Goal: Information Seeking & Learning: Learn about a topic

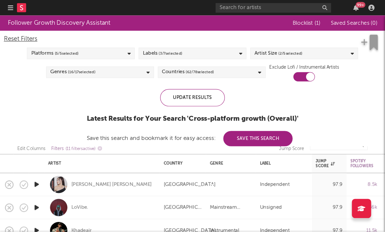
scroll to position [0, 21]
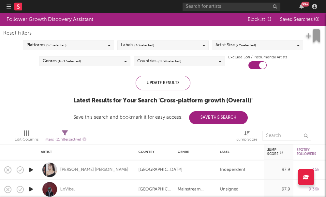
click at [20, 7] on rect at bounding box center [18, 7] width 8 height 8
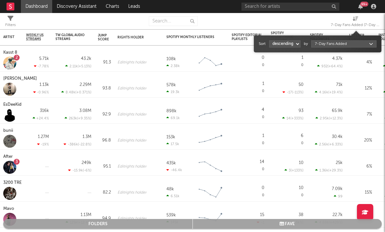
click at [326, 23] on div "7-Day Fans Added (7-Day Fans Added)" at bounding box center [355, 25] width 49 height 8
select select "1"
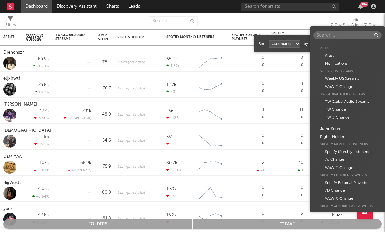
click at [326, 43] on body "Dashboard Discovery Assistant Charts Leads 99 + Notifications Settings Mark all…" at bounding box center [192, 116] width 385 height 232
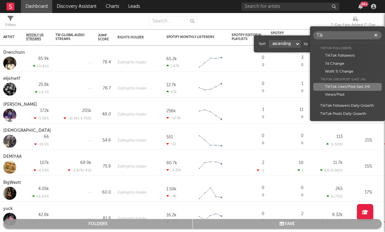
type input "Tik"
click at [326, 88] on div "TikTok Likes/Post (last 24)" at bounding box center [347, 87] width 68 height 8
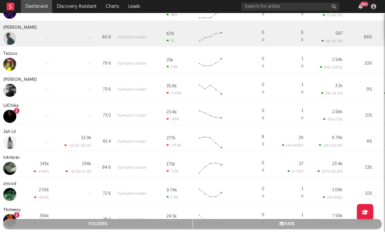
click at [24, 30] on div "Gerald Wicks" at bounding box center [20, 28] width 35 height 8
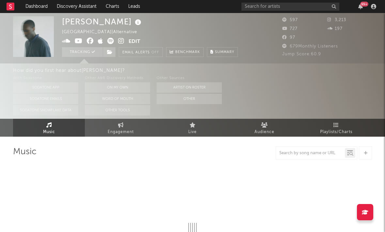
select select "1w"
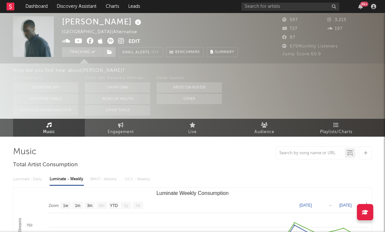
click at [123, 42] on icon at bounding box center [121, 41] width 6 height 7
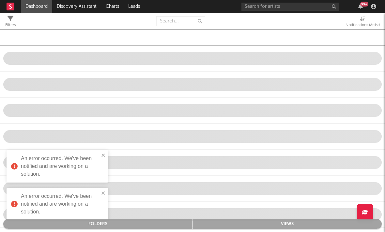
select select "-1"
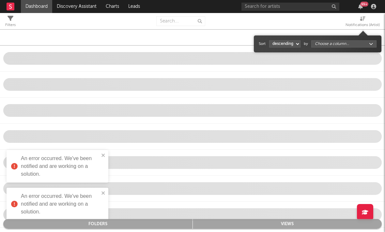
click at [326, 26] on div "Notifications (Artist)" at bounding box center [362, 25] width 34 height 8
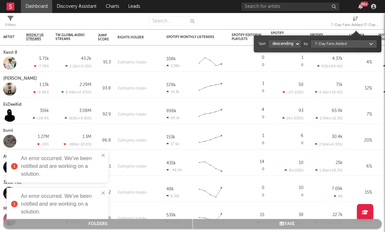
click at [320, 43] on body "Dashboard Discovery Assistant Charts Leads 99 + Notifications Settings Mark all…" at bounding box center [192, 116] width 385 height 232
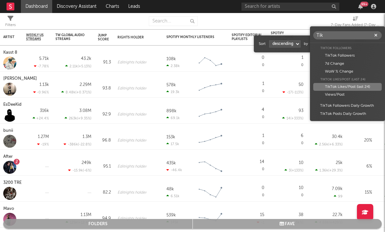
type input "Tik"
click at [326, 89] on div "TikTok Likes/Post (last 24)" at bounding box center [347, 87] width 68 height 8
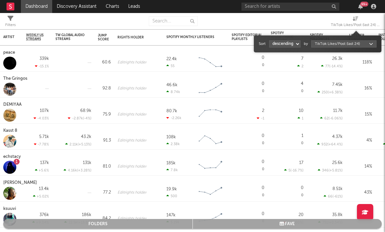
select select "1"
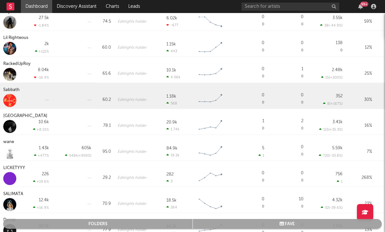
click at [4, 92] on div "Sabbath" at bounding box center [12, 90] width 18 height 8
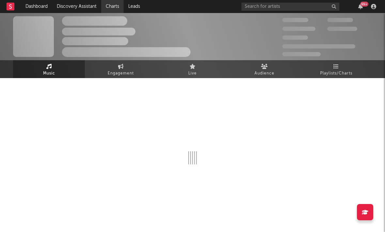
select select "1w"
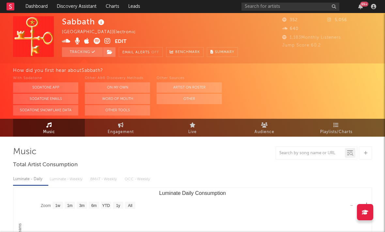
click at [106, 40] on icon at bounding box center [107, 41] width 6 height 7
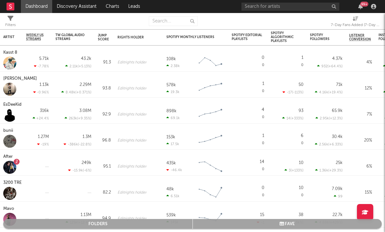
click at [326, 22] on div "7-Day Fans Added (7-Day Fans Added)" at bounding box center [355, 25] width 49 height 8
select select "-1"
click at [326, 25] on div "7-Day Fans Added (7-Day Fans Added)" at bounding box center [355, 25] width 49 height 8
select select "-1"
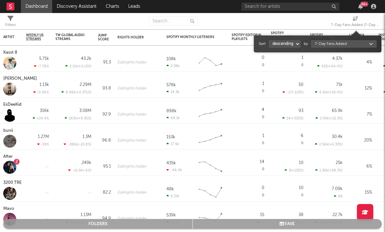
click at [326, 49] on div "Sort ascending descending by 7-Day Fans Added" at bounding box center [317, 44] width 127 height 17
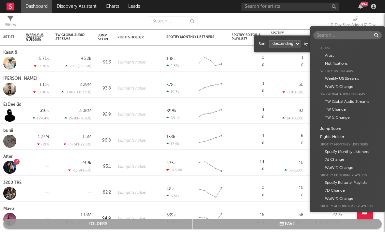
click at [326, 43] on body "Dashboard Discovery Assistant Charts Leads 99 + Notifications Settings Mark all…" at bounding box center [192, 116] width 385 height 232
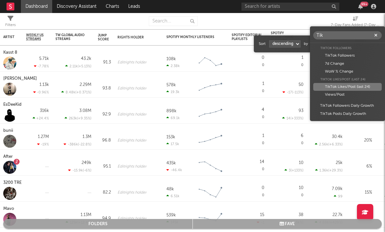
type input "Tik"
click at [326, 89] on div "TikTok Likes/Post (last 24)" at bounding box center [347, 87] width 68 height 8
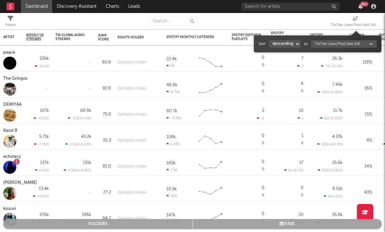
select select "1"
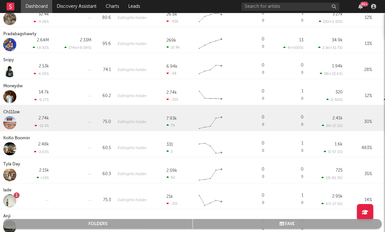
click at [16, 115] on div "Ch111oe" at bounding box center [12, 113] width 18 height 8
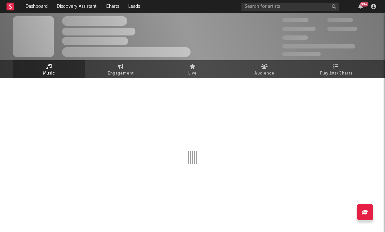
select select "6m"
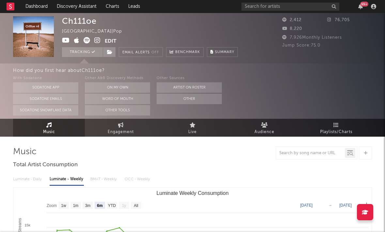
click at [97, 40] on icon at bounding box center [97, 40] width 6 height 7
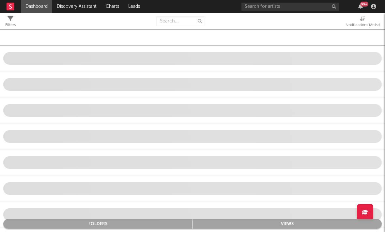
click at [326, 20] on span "Notifications (Artist)" at bounding box center [362, 22] width 34 height 13
select select "-1"
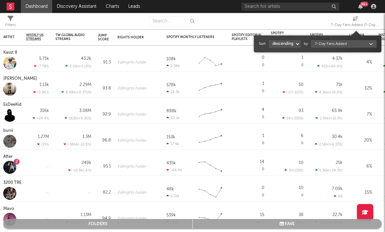
click at [326, 47] on body "Dashboard Discovery Assistant Charts Leads 99 + Notifications Settings Mark all…" at bounding box center [192, 116] width 385 height 232
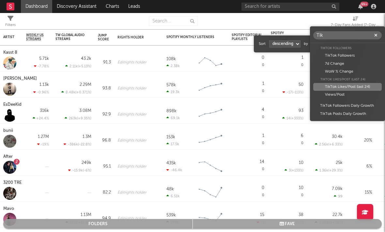
type input "Tik"
click at [326, 87] on div "TikTok Likes/Post (last 24)" at bounding box center [347, 87] width 68 height 8
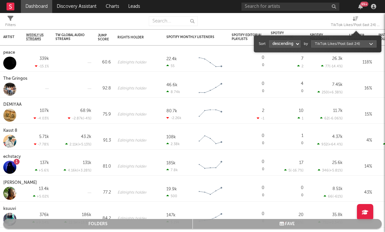
click at [288, 48] on div "Sort ascending descending by TikTok Likes/Post (last 24)" at bounding box center [318, 44] width 118 height 10
select select "1"
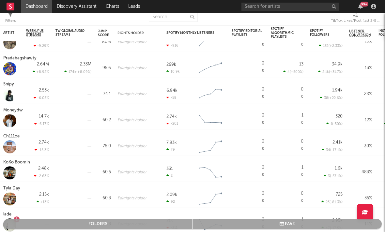
click at [326, 19] on div "TikTok Likes/Post (last 24) (TikTok Likes/Post (last 24))" at bounding box center [355, 21] width 49 height 8
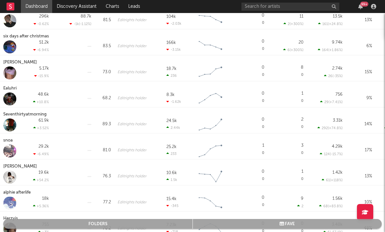
click at [19, 63] on div "Garett Caramel" at bounding box center [20, 63] width 35 height 8
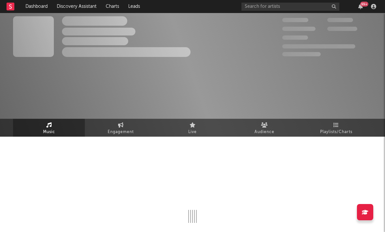
select select "6m"
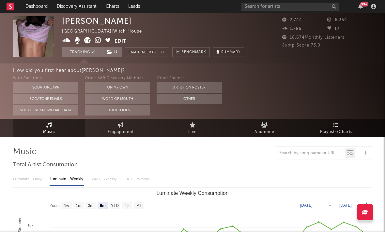
click at [101, 40] on icon at bounding box center [98, 40] width 6 height 7
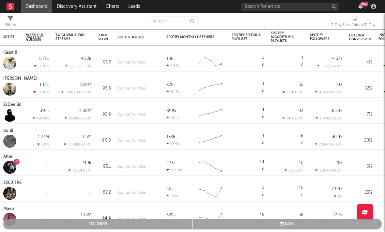
click at [326, 21] on span "7-Day Fans Added (7-Day Fans Added)" at bounding box center [355, 22] width 49 height 13
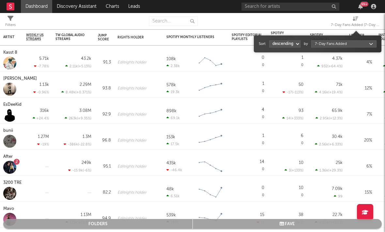
select select "1"
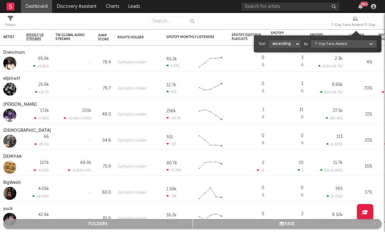
click at [326, 48] on div "Sort ascending descending by 7-Day Fans Added" at bounding box center [318, 44] width 118 height 10
click at [326, 45] on body "Dashboard Discovery Assistant Charts Leads 99 + Notifications Settings Mark all…" at bounding box center [192, 116] width 385 height 232
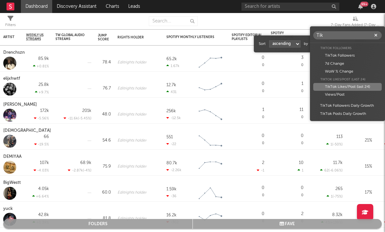
type input "Tik"
click at [326, 86] on div "TikTok Likes/Post (last 24)" at bounding box center [347, 87] width 68 height 8
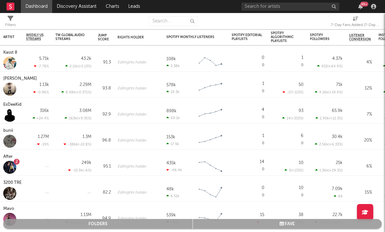
click at [194, 229] on button "fave" at bounding box center [287, 224] width 189 height 10
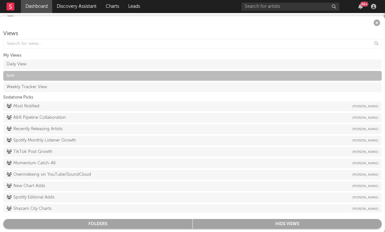
click at [47, 8] on link "Dashboard" at bounding box center [36, 6] width 31 height 13
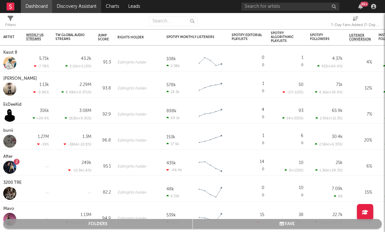
click at [80, 8] on link "Discovery Assistant" at bounding box center [76, 6] width 49 height 13
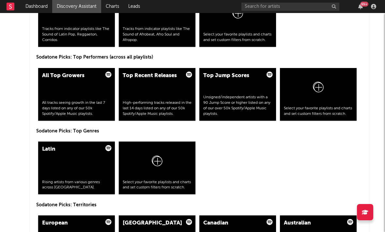
scroll to position [926, 3]
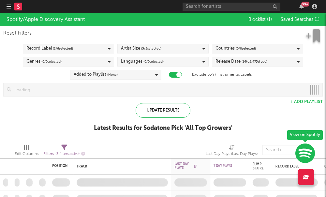
click at [145, 49] on span "( 5 / 5 selected)" at bounding box center [151, 49] width 20 height 8
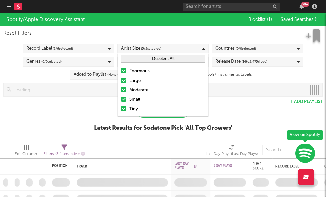
click at [123, 72] on div at bounding box center [123, 70] width 5 height 5
click at [121, 72] on input "Enormous" at bounding box center [121, 71] width 0 height 8
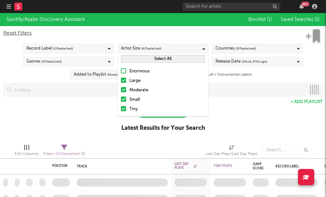
click at [123, 83] on label "Large" at bounding box center [163, 81] width 84 height 8
click at [121, 83] on input "Large" at bounding box center [121, 81] width 0 height 8
click at [124, 91] on div at bounding box center [123, 89] width 5 height 5
click at [121, 91] on input "Moderate" at bounding box center [121, 90] width 0 height 8
click at [236, 104] on div "Spotify/Apple Discovery Assistant Blocklist ( 1 ) Saved Searches ( 1 ) Reset Fi…" at bounding box center [163, 76] width 326 height 126
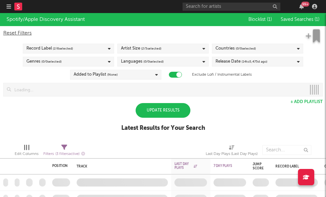
click at [198, 62] on div "Languages ( 0 / 0 selected)" at bounding box center [162, 62] width 91 height 10
click at [246, 64] on span "( 14 to 5,475 d ago)" at bounding box center [255, 62] width 26 height 8
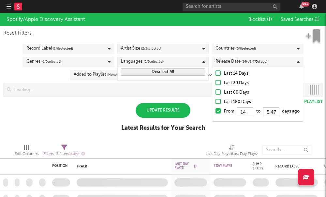
click at [206, 125] on div "Spotify/Apple Discovery Assistant Blocklist ( 1 ) Saved Searches ( 1 ) Reset Fi…" at bounding box center [163, 76] width 326 height 126
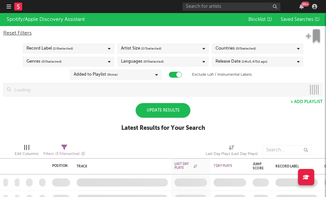
click at [233, 61] on div "Release Date ( 14 to 5,475 d ago)" at bounding box center [242, 62] width 52 height 8
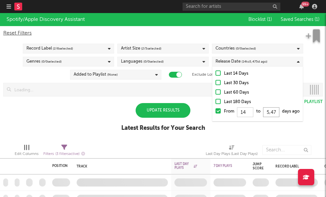
click at [271, 113] on input "5,475" at bounding box center [271, 112] width 16 height 10
click at [275, 112] on input "5,475" at bounding box center [271, 112] width 16 height 10
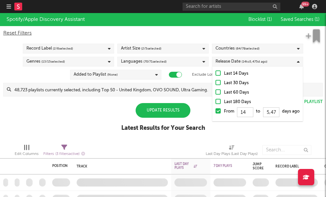
click at [217, 77] on label "Last 14 Days" at bounding box center [258, 74] width 84 height 8
click at [216, 77] on input "Last 14 Days" at bounding box center [216, 74] width 0 height 8
click at [217, 73] on div at bounding box center [218, 72] width 5 height 5
click at [216, 73] on input "Last 14 Days" at bounding box center [216, 74] width 0 height 8
click at [218, 77] on label "Last 14 Days" at bounding box center [258, 74] width 84 height 8
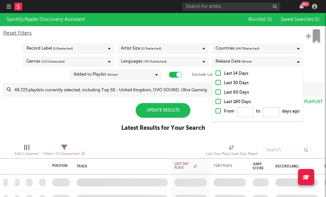
click at [216, 77] on input "Last 14 Days" at bounding box center [216, 74] width 0 height 8
click at [97, 107] on div "Spotify/Apple Discovery Assistant Blocklist ( 1 ) Saved Searches ( 1 ) Reset Fi…" at bounding box center [163, 76] width 326 height 126
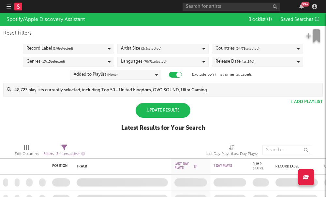
click at [172, 63] on div "Languages ( 70 / 71 selected)" at bounding box center [162, 62] width 91 height 10
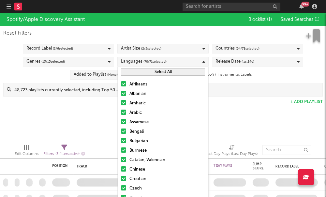
click at [92, 110] on div "Spotify/Apple Discovery Assistant Blocklist ( 1 ) Saved Searches ( 1 ) Reset Fi…" at bounding box center [163, 76] width 326 height 126
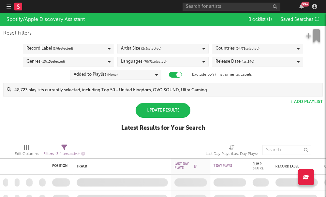
click at [149, 110] on div "Update Results" at bounding box center [163, 110] width 55 height 15
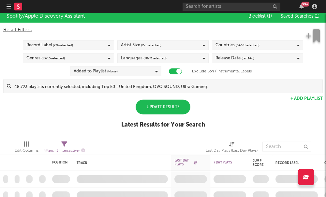
click at [153, 107] on div "Update Results" at bounding box center [163, 107] width 55 height 15
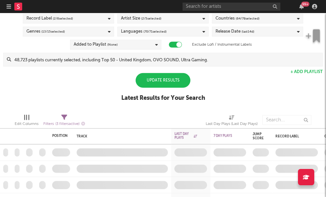
click at [156, 84] on div "Update Results" at bounding box center [163, 80] width 55 height 15
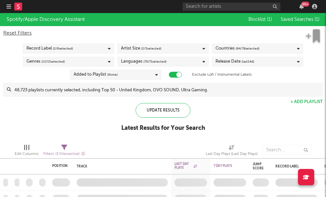
click at [97, 62] on div "Genres ( 13 / 15 selected)" at bounding box center [68, 62] width 91 height 10
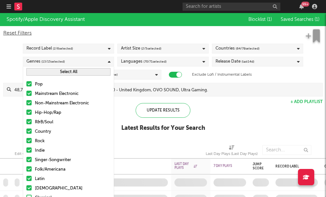
click at [124, 98] on div "Spotify/Apple Discovery Assistant Blocklist ( 1 ) Saved Searches ( 1 ) Reset Fi…" at bounding box center [163, 76] width 326 height 126
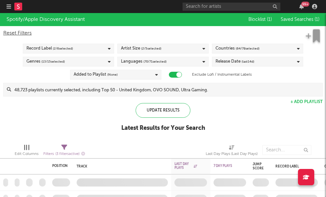
click at [157, 66] on div "Languages ( 70 / 71 selected)" at bounding box center [162, 62] width 91 height 10
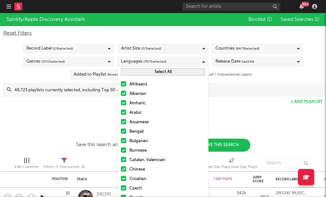
click at [100, 105] on div "Update Results Latest Results for Your Search Save this search and bookmark it …" at bounding box center [163, 127] width 174 height 49
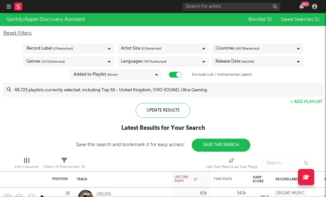
click at [236, 49] on span "( 64 / 78 selected)" at bounding box center [248, 49] width 24 height 8
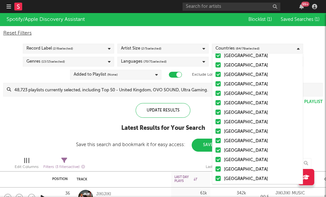
scroll to position [65, 0]
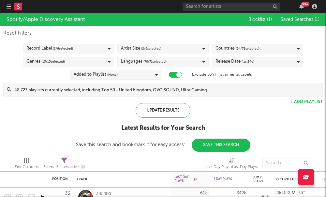
click at [84, 155] on div "Edit Columns Filters ( 3 filters active) Last Day Plays (Last Day Plays)" at bounding box center [163, 162] width 326 height 20
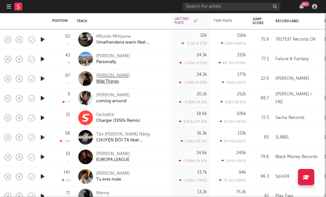
click at [106, 75] on div "Jac Matthew" at bounding box center [113, 76] width 34 height 6
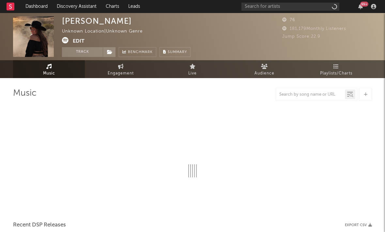
select select "1w"
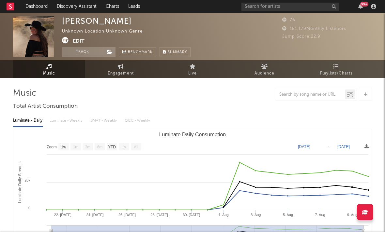
click at [66, 42] on icon at bounding box center [65, 40] width 7 height 7
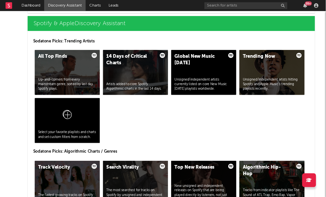
scroll to position [678, 0]
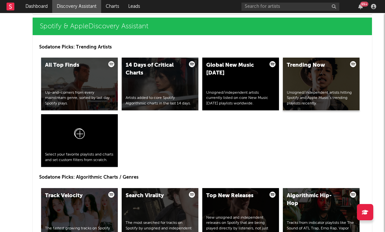
click at [296, 89] on div "Trending Now Unsigned/independent artists hitting Spotify and Apple Music’s tre…" at bounding box center [321, 84] width 77 height 53
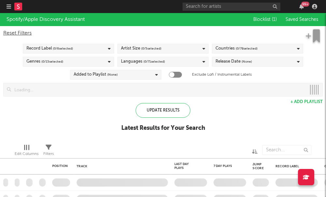
checkbox input "true"
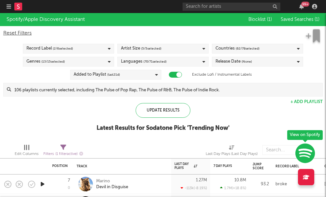
click at [149, 51] on span "( 5 / 5 selected)" at bounding box center [151, 49] width 20 height 8
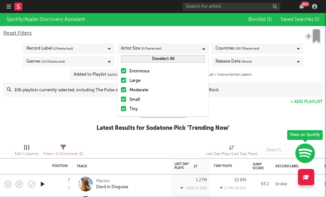
click at [127, 74] on label "Enormous" at bounding box center [163, 71] width 84 height 8
click at [121, 74] on input "Enormous" at bounding box center [121, 71] width 0 height 8
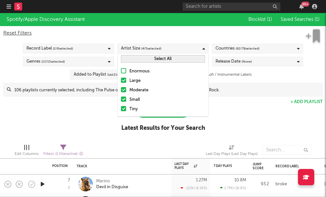
click at [122, 82] on div at bounding box center [123, 80] width 5 height 5
click at [121, 82] on input "Large" at bounding box center [121, 81] width 0 height 8
click at [124, 91] on div at bounding box center [123, 89] width 5 height 5
click at [121, 91] on input "Moderate" at bounding box center [121, 90] width 0 height 8
click at [244, 50] on span "( 62 / 78 selected)" at bounding box center [248, 49] width 24 height 8
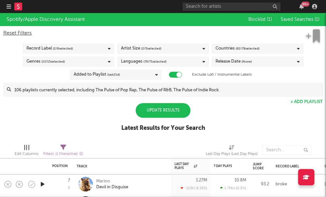
click at [54, 128] on div "Spotify/Apple Discovery Assistant Blocklist ( 1 ) Saved Searches ( 1 ) Reset Fi…" at bounding box center [163, 76] width 326 height 126
click at [217, 49] on div "Countries ( 62 / 78 selected)" at bounding box center [238, 49] width 44 height 8
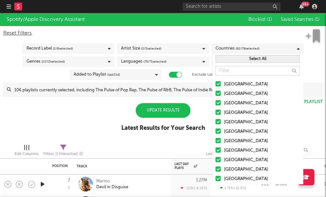
click at [203, 106] on div "Update Results Latest Results for Your Search" at bounding box center [163, 121] width 84 height 36
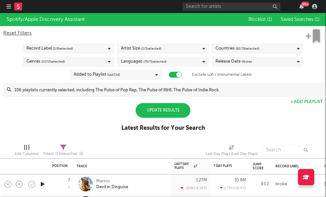
click at [236, 64] on div "Release Date (None)" at bounding box center [234, 62] width 37 height 8
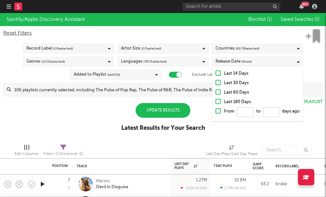
click at [218, 74] on div at bounding box center [218, 72] width 5 height 5
click at [216, 74] on input "Last 14 Days" at bounding box center [216, 74] width 0 height 8
click at [97, 62] on div "Genres ( 13 / 15 selected)" at bounding box center [68, 62] width 91 height 10
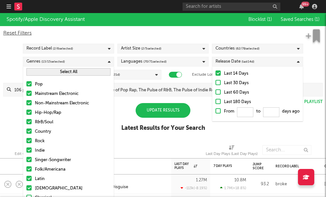
click at [129, 127] on div "Latest Results for Your Search" at bounding box center [163, 128] width 84 height 8
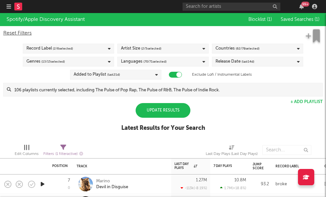
click at [157, 107] on div "Update Results" at bounding box center [163, 110] width 55 height 15
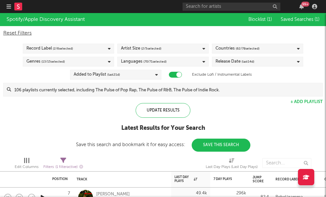
click at [110, 47] on icon at bounding box center [109, 49] width 3 height 4
click at [95, 136] on div "Update Results Latest Results for Your Search Save this search and bookmark it …" at bounding box center [163, 127] width 174 height 49
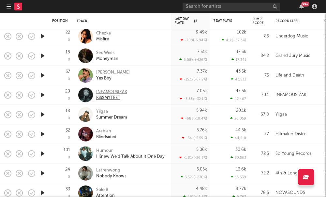
click at [119, 92] on div "INFAMOUSIZAK" at bounding box center [111, 92] width 31 height 6
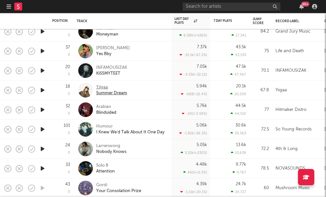
click at [102, 87] on div "Yiigaa" at bounding box center [111, 87] width 31 height 6
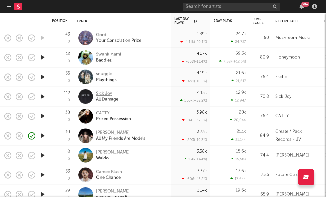
click at [102, 93] on div "Sick Joy" at bounding box center [107, 94] width 22 height 6
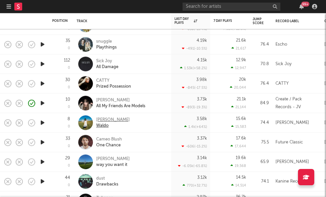
click at [105, 119] on div "Hana Eid" at bounding box center [113, 120] width 34 height 6
click at [98, 80] on div "CATTY" at bounding box center [113, 81] width 35 height 6
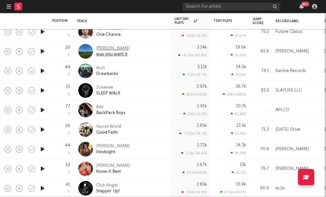
click at [101, 48] on div "[PERSON_NAME]" at bounding box center [113, 48] width 34 height 6
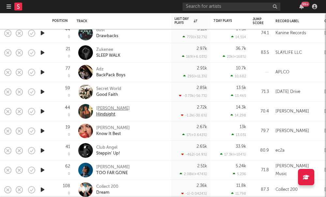
click at [97, 108] on div "Ama Louise" at bounding box center [113, 108] width 34 height 6
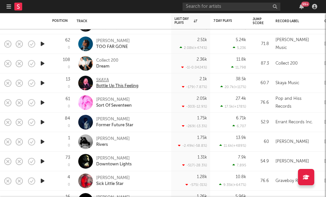
click at [102, 81] on div "SKAYA" at bounding box center [117, 80] width 42 height 6
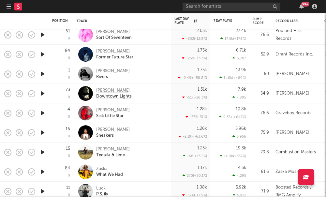
click at [105, 92] on div "Chloe Dadd" at bounding box center [114, 91] width 36 height 6
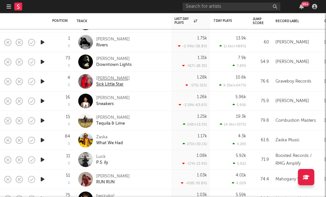
click at [101, 78] on div "Noelle Sucks" at bounding box center [113, 79] width 34 height 6
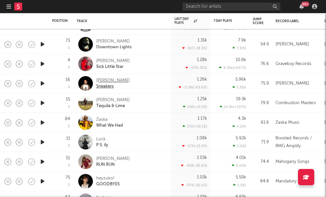
click at [108, 84] on div "Sneakers" at bounding box center [113, 86] width 34 height 6
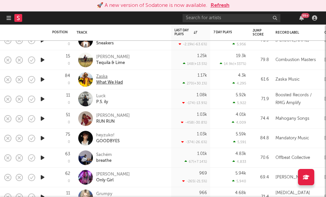
click at [102, 79] on div "Zaska" at bounding box center [109, 77] width 27 height 6
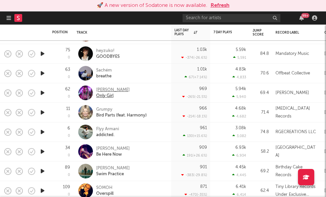
click at [106, 88] on div "Thandi Phoenix" at bounding box center [113, 90] width 34 height 6
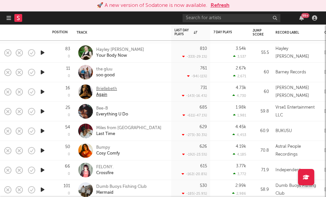
click at [103, 90] on div "Briellebeth" at bounding box center [106, 89] width 21 height 6
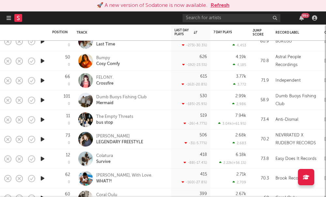
click at [95, 77] on div "FELONY. Crossfire" at bounding box center [122, 80] width 91 height 19
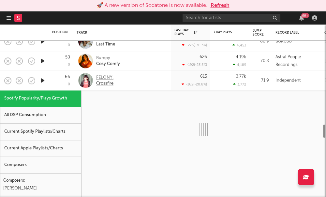
click at [103, 77] on div "FELONY." at bounding box center [104, 78] width 17 height 6
select select "1w"
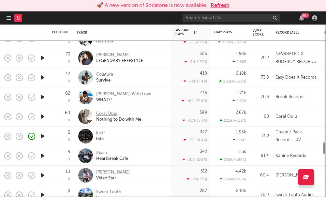
click at [112, 114] on div "Coral Oulu" at bounding box center [118, 114] width 45 height 6
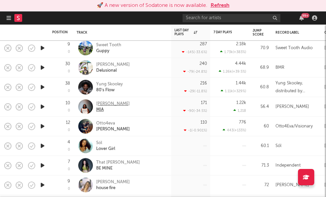
click at [101, 103] on div "Beckah Amani" at bounding box center [113, 104] width 34 height 6
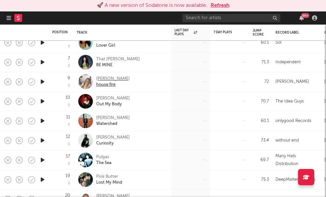
click at [112, 80] on div "Hollie Isabella" at bounding box center [113, 79] width 34 height 6
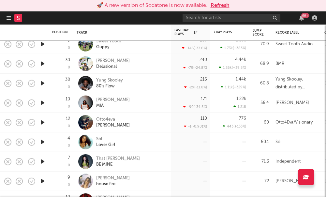
click at [19, 17] on rect at bounding box center [18, 18] width 8 height 8
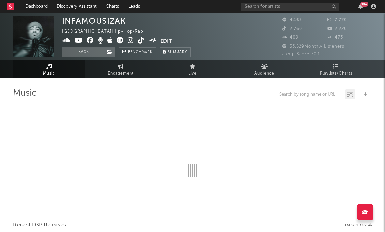
select select "6m"
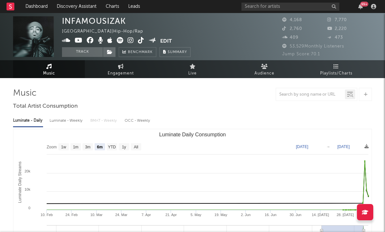
click at [129, 40] on icon at bounding box center [130, 40] width 6 height 7
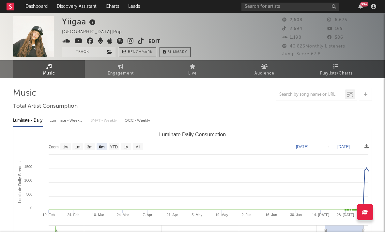
select select "6m"
click at [130, 40] on icon at bounding box center [130, 41] width 6 height 7
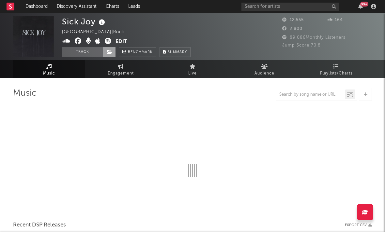
select select "6m"
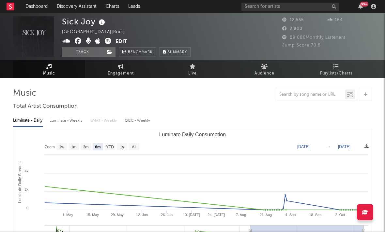
click at [107, 40] on icon at bounding box center [108, 41] width 7 height 7
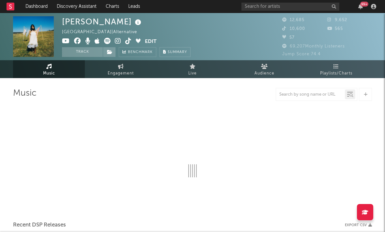
select select "6m"
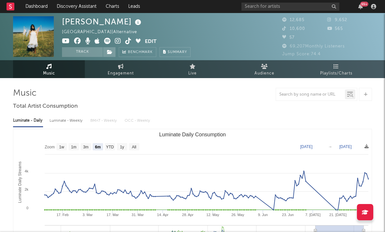
click at [117, 41] on icon at bounding box center [118, 41] width 6 height 7
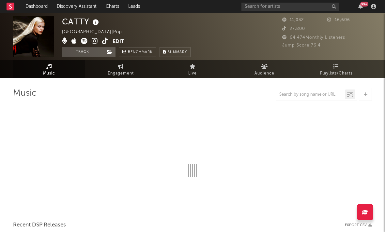
select select "6m"
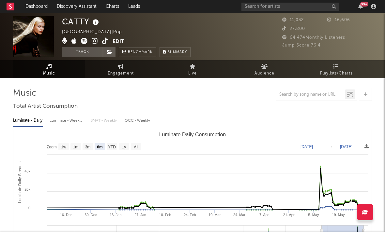
click at [95, 41] on icon at bounding box center [95, 41] width 6 height 7
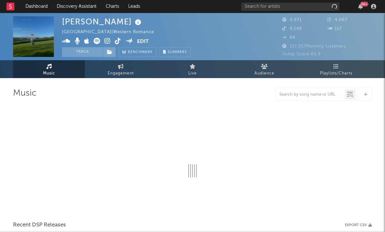
select select "6m"
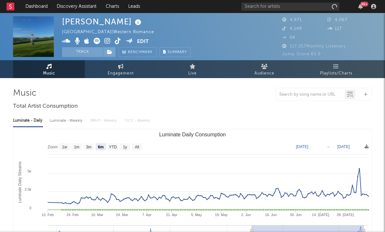
click at [109, 43] on icon at bounding box center [107, 41] width 6 height 7
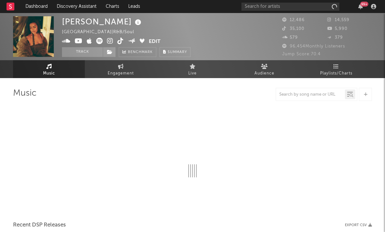
select select "6m"
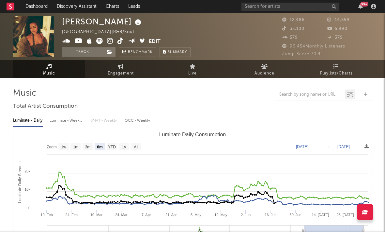
click at [111, 43] on icon at bounding box center [110, 41] width 6 height 7
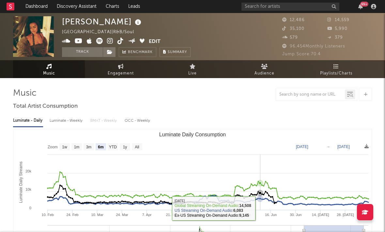
type input "2023-12-09"
type input "2024-06-07"
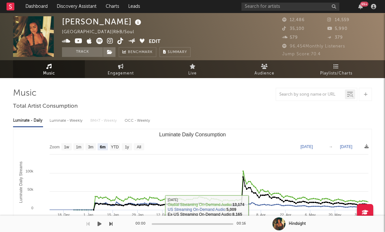
click at [193, 229] on g "Luminate Daily Consumption" at bounding box center [209, 235] width 319 height 18
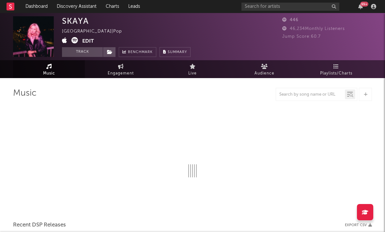
select select "1w"
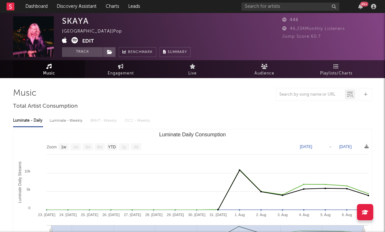
click at [74, 41] on icon at bounding box center [74, 40] width 7 height 7
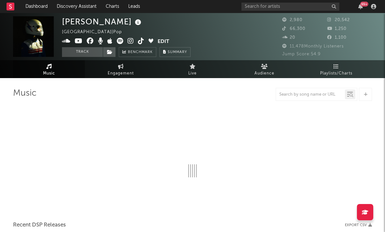
select select "6m"
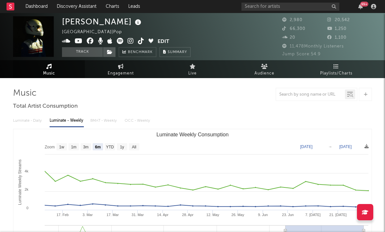
click at [133, 41] on icon at bounding box center [130, 41] width 6 height 7
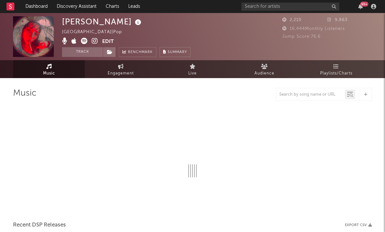
select select "1w"
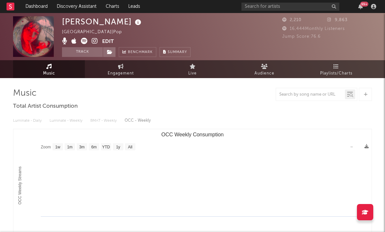
click at [95, 40] on icon at bounding box center [95, 41] width 6 height 7
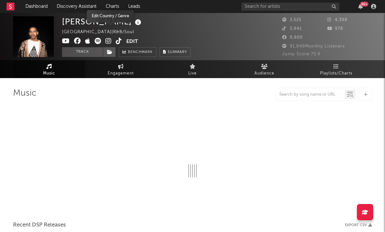
select select "6m"
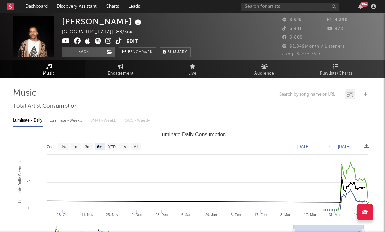
click at [110, 43] on icon at bounding box center [108, 41] width 6 height 7
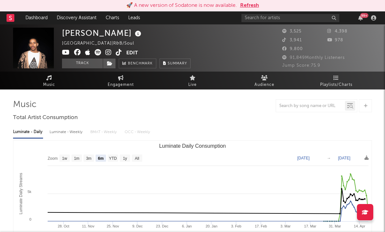
click at [108, 51] on icon at bounding box center [108, 52] width 6 height 7
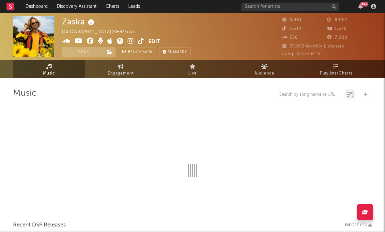
select select "6m"
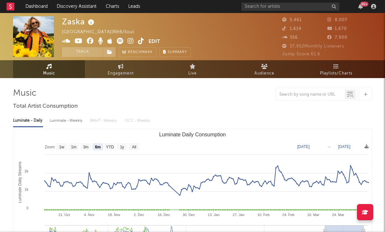
click at [131, 42] on icon at bounding box center [130, 41] width 6 height 7
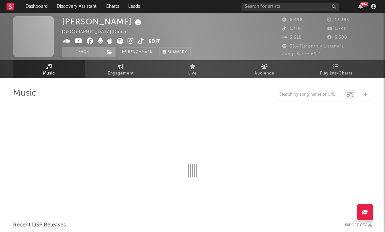
select select "6m"
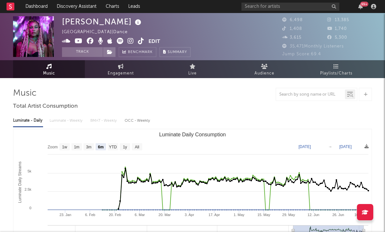
click at [131, 41] on icon at bounding box center [130, 41] width 6 height 7
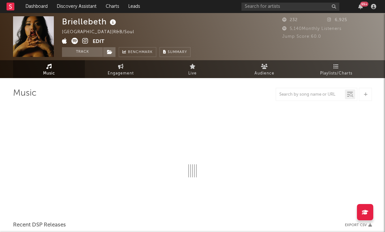
select select "6m"
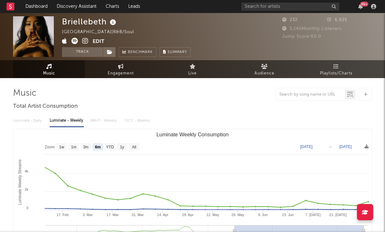
click at [84, 43] on icon at bounding box center [85, 41] width 6 height 7
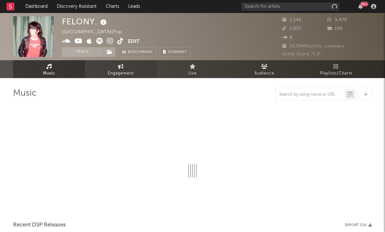
select select "6m"
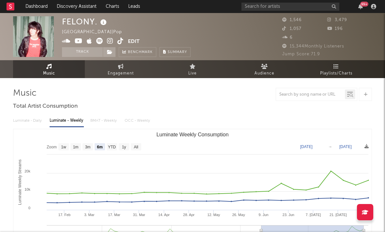
click at [110, 39] on icon at bounding box center [110, 41] width 6 height 7
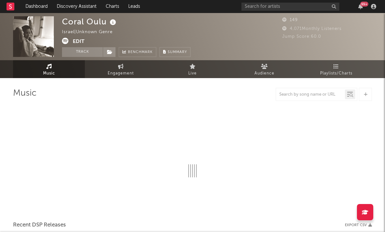
click at [65, 40] on icon at bounding box center [65, 41] width 7 height 7
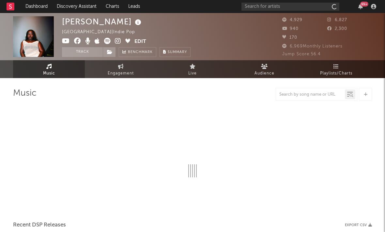
select select "6m"
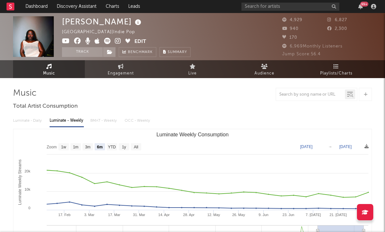
click at [115, 42] on icon at bounding box center [118, 41] width 6 height 7
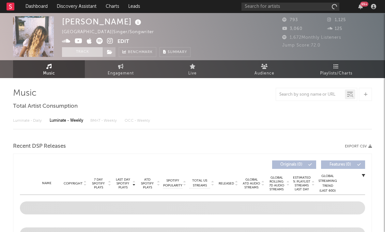
select select "1w"
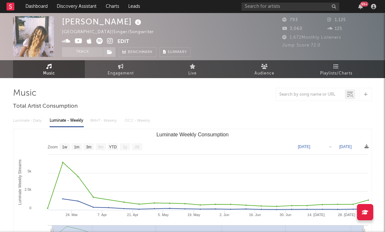
click at [111, 42] on icon at bounding box center [110, 41] width 6 height 7
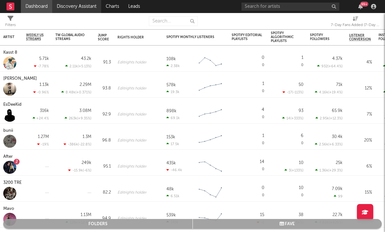
click at [74, 7] on link "Discovery Assistant" at bounding box center [76, 6] width 49 height 13
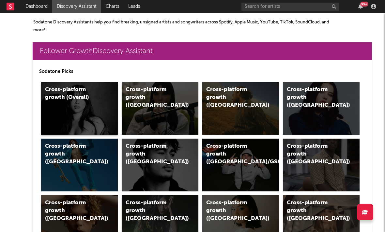
click at [92, 108] on div "Cross-platform growth (Overall)" at bounding box center [79, 108] width 77 height 53
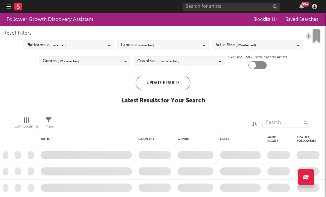
checkbox input "true"
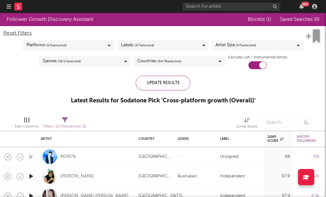
click at [143, 46] on span "( 3 / 7 selected)" at bounding box center [144, 45] width 20 height 8
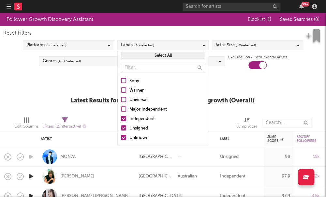
click at [56, 77] on div "Follower Growth Discovery Assistant Blocklist ( 1 ) Saved Searches ( 0 ) Reset …" at bounding box center [163, 62] width 326 height 98
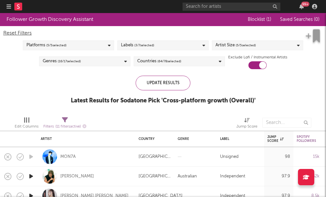
click at [243, 45] on span "( 5 / 5 selected)" at bounding box center [246, 45] width 20 height 8
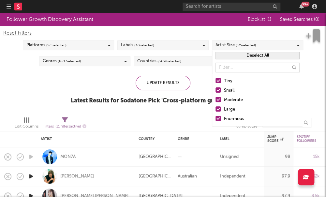
click at [218, 108] on div at bounding box center [218, 108] width 5 height 5
click at [216, 108] on input "Large" at bounding box center [216, 110] width 0 height 8
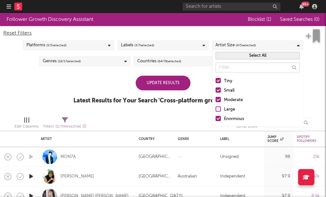
click at [218, 119] on div at bounding box center [218, 118] width 5 height 5
click at [216, 119] on input "Enormous" at bounding box center [216, 119] width 0 height 8
click at [79, 65] on span "( 16 / 17 selected)" at bounding box center [69, 61] width 23 height 8
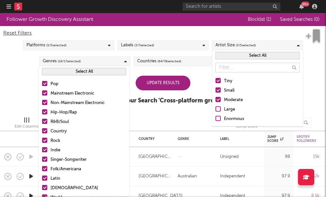
click at [144, 72] on div "Follower Growth Discovery Assistant Blocklist ( 1 ) Saved Searches ( 0 ) Reset …" at bounding box center [163, 62] width 326 height 98
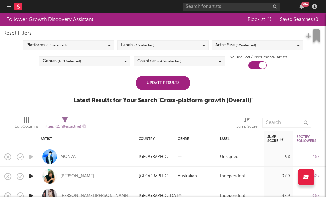
click at [151, 82] on div "Update Results" at bounding box center [163, 83] width 55 height 15
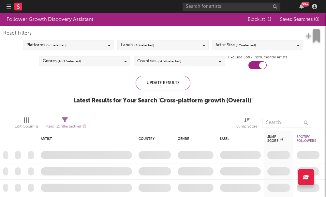
click at [106, 46] on div "Platforms ( 5 / 5 selected)" at bounding box center [68, 45] width 91 height 10
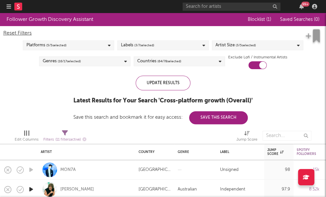
click at [6, 93] on div "Follower Growth Discovery Assistant Blocklist ( 1 ) Saved Searches ( 0 ) Reset …" at bounding box center [163, 68] width 326 height 111
click at [80, 44] on div "Platforms ( 5 / 5 selected)" at bounding box center [68, 45] width 91 height 10
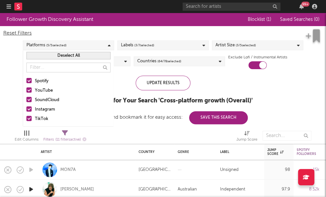
click at [30, 90] on div at bounding box center [28, 89] width 5 height 5
click at [26, 90] on input "YouTube" at bounding box center [26, 91] width 0 height 8
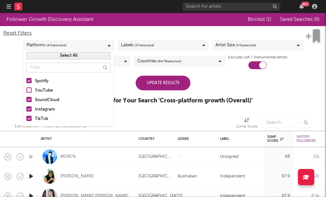
click at [29, 101] on div at bounding box center [28, 99] width 5 height 5
click at [26, 101] on input "SoundCloud" at bounding box center [26, 100] width 0 height 8
click at [28, 106] on label "Instagram" at bounding box center [68, 110] width 84 height 8
click at [26, 106] on input "Instagram" at bounding box center [26, 110] width 0 height 8
click at [28, 117] on div at bounding box center [28, 118] width 5 height 5
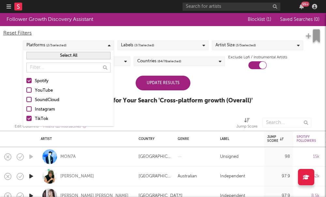
click at [26, 117] on input "TikTok" at bounding box center [26, 119] width 0 height 8
click at [20, 103] on div "Follower Growth Discovery Assistant Blocklist ( 1 ) Saved Searches ( 0 ) Reset …" at bounding box center [163, 62] width 326 height 98
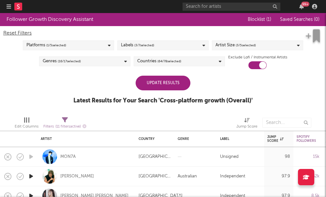
click at [153, 75] on div "Follower Growth Discovery Assistant Blocklist ( 1 ) Saved Searches ( 0 ) Reset …" at bounding box center [163, 62] width 326 height 98
click at [153, 81] on div "Update Results" at bounding box center [163, 83] width 55 height 15
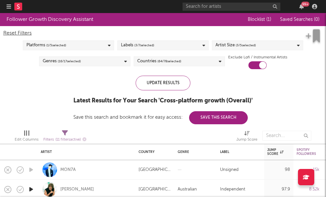
click at [71, 44] on div "Platforms ( 1 / 5 selected)" at bounding box center [68, 45] width 91 height 10
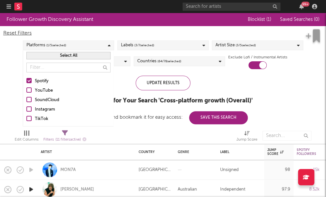
click at [32, 102] on label "SoundCloud" at bounding box center [68, 100] width 84 height 8
click at [26, 102] on input "SoundCloud" at bounding box center [26, 100] width 0 height 8
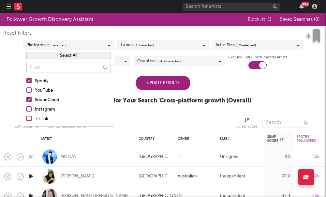
click at [30, 77] on div "Spotify YouTube SoundCloud Instagram TikTok" at bounding box center [68, 100] width 91 height 52
click at [31, 80] on div at bounding box center [28, 80] width 5 height 5
click at [26, 80] on input "Spotify" at bounding box center [26, 81] width 0 height 8
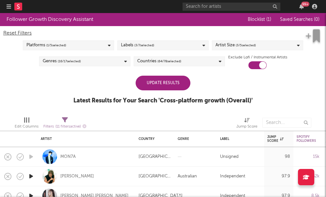
click at [19, 90] on div "Follower Growth Discovery Assistant Blocklist ( 1 ) Saved Searches ( 0 ) Reset …" at bounding box center [163, 62] width 326 height 98
click at [197, 84] on div "Update Results Latest Results for Your Search ' Cross-platform growth (Overall)…" at bounding box center [162, 94] width 179 height 36
click at [165, 82] on div "Update Results" at bounding box center [163, 83] width 55 height 15
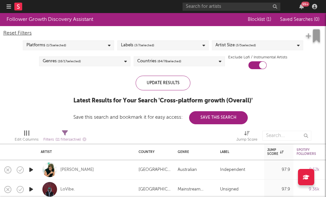
click at [196, 66] on div "Reset Filters Platforms ( 1 / 5 selected) Labels ( 3 / 7 selected) Artist Size …" at bounding box center [163, 47] width 326 height 43
click at [200, 64] on div "Countries ( 64 / 78 selected)" at bounding box center [179, 61] width 91 height 10
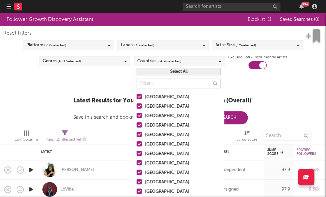
select select "or"
select select "between"
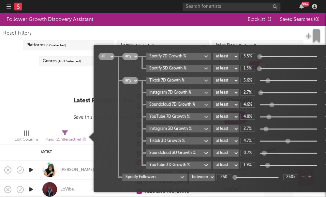
click at [77, 135] on span "Filters ( 11 filters active)" at bounding box center [64, 136] width 43 height 13
click at [49, 114] on div "Follower Growth Discovery Assistant Blocklist ( 1 ) Saved Searches ( 0 ) Reset …" at bounding box center [163, 68] width 326 height 111
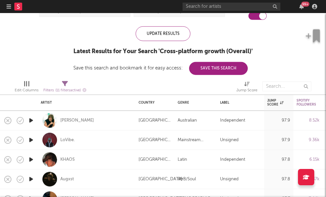
select select "or"
select select "between"
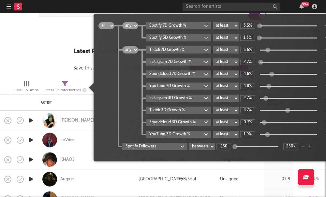
click at [77, 87] on div "Filters ( 11 filters active)" at bounding box center [64, 90] width 43 height 8
click at [41, 60] on div "Follower Growth Discovery Assistant Blocklist ( 1 ) Saved Searches ( 0 ) Reset …" at bounding box center [163, 19] width 326 height 111
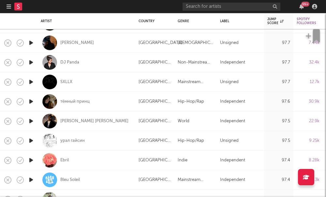
click at [57, 122] on div "Kidd Carder" at bounding box center [86, 121] width 91 height 19
select select "1w"
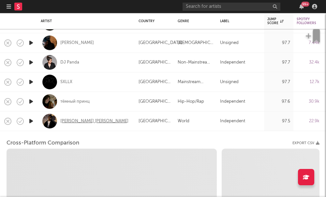
select select "6m"
click at [63, 122] on div "Kidd Carder" at bounding box center [94, 121] width 68 height 6
select select "1m"
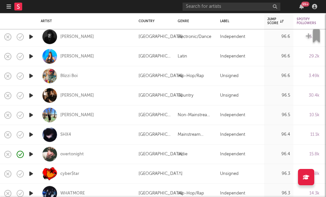
click at [52, 57] on div at bounding box center [49, 56] width 15 height 15
select select "1w"
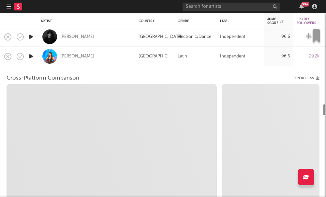
select select "1w"
click at [59, 57] on div "Talita Mel" at bounding box center [86, 56] width 91 height 19
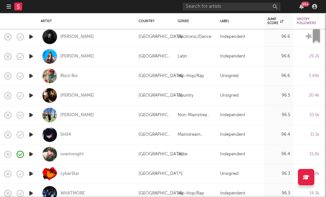
click at [63, 60] on div "Talita Mel" at bounding box center [86, 56] width 91 height 19
select select "1w"
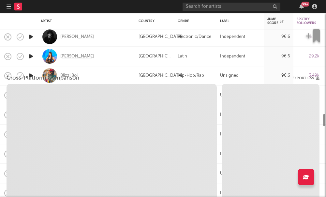
select select "1m"
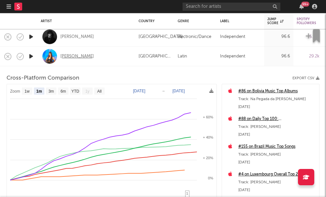
click at [63, 58] on div "Talita Mel" at bounding box center [77, 56] width 34 height 6
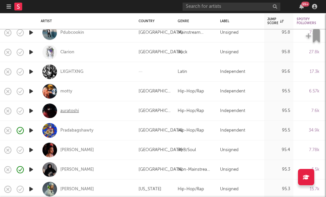
click at [61, 112] on div "auratoshi" at bounding box center [69, 111] width 19 height 6
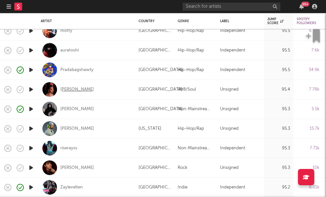
click at [80, 91] on div "Young Athena" at bounding box center [77, 89] width 34 height 6
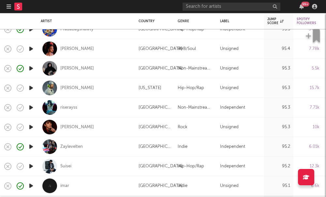
click at [58, 107] on div "riserayss" at bounding box center [86, 107] width 91 height 19
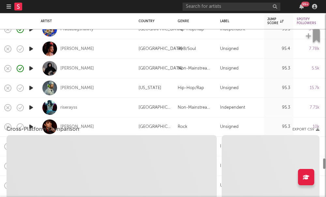
select select "1w"
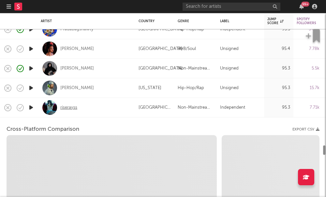
click at [64, 107] on div "riserayss" at bounding box center [68, 108] width 17 height 6
select select "1w"
select select "1m"
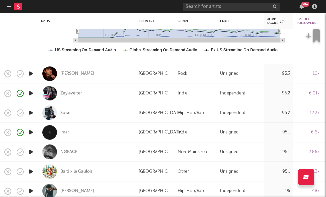
click at [69, 91] on div "Zaylevelten" at bounding box center [71, 93] width 22 height 6
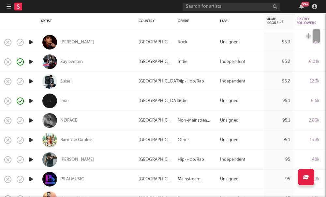
click at [67, 84] on div "Suisei" at bounding box center [65, 81] width 11 height 6
click at [66, 101] on div "imar" at bounding box center [64, 101] width 9 height 6
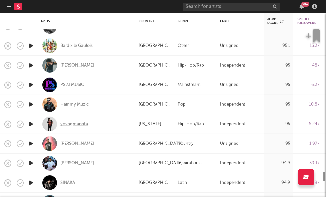
click at [73, 125] on div "yovngmanota" at bounding box center [74, 124] width 28 height 6
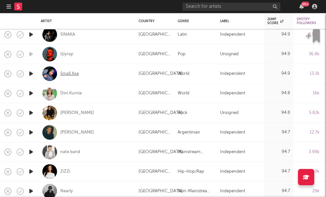
click at [67, 74] on div "Small Axe" at bounding box center [69, 74] width 19 height 6
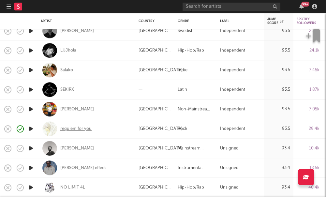
click at [63, 127] on div "requiem for you" at bounding box center [75, 129] width 31 height 6
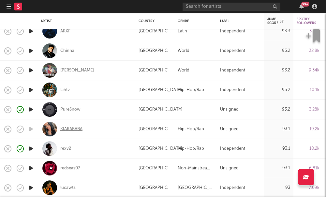
click at [69, 130] on div "KIARABABA" at bounding box center [71, 129] width 22 height 6
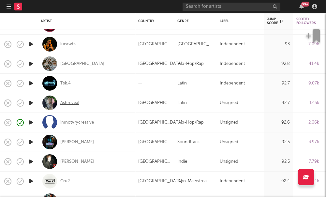
click at [66, 104] on div "Ashreveal" at bounding box center [69, 103] width 19 height 6
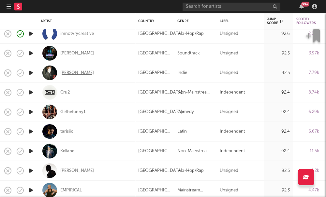
click at [63, 74] on div "retz" at bounding box center [77, 73] width 34 height 6
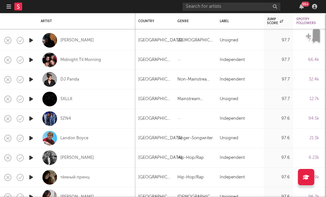
click at [11, 4] on div at bounding box center [18, 6] width 22 height 13
click at [11, 10] on button "button" at bounding box center [9, 6] width 5 height 13
click at [8, 8] on icon "button" at bounding box center [9, 6] width 5 height 5
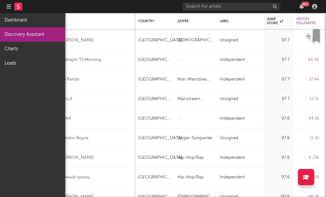
click at [34, 34] on link "Discovery Assistant" at bounding box center [32, 34] width 65 height 14
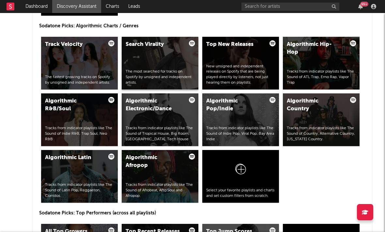
scroll to position [829, 0]
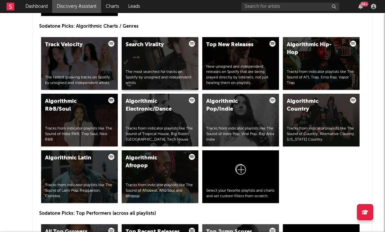
click at [174, 78] on div "The most searched for tracks on Spotify by unsigned and independent artists." at bounding box center [160, 77] width 69 height 16
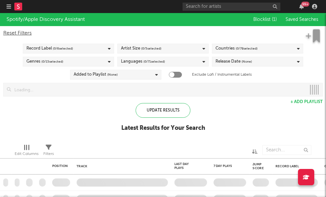
checkbox input "true"
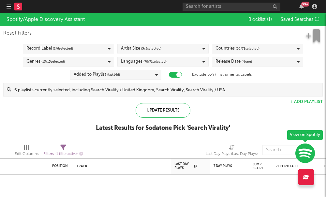
click at [159, 48] on span "( 5 / 5 selected)" at bounding box center [151, 49] width 20 height 8
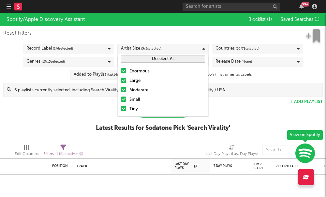
click at [127, 78] on label "Large" at bounding box center [163, 81] width 84 height 8
click at [121, 78] on input "Large" at bounding box center [121, 81] width 0 height 8
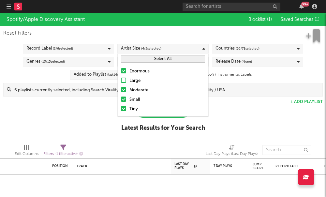
click at [124, 71] on div at bounding box center [123, 70] width 5 height 5
click at [121, 71] on input "Enormous" at bounding box center [121, 71] width 0 height 8
click at [124, 92] on div at bounding box center [123, 89] width 5 height 5
click at [121, 92] on input "Moderate" at bounding box center [121, 90] width 0 height 8
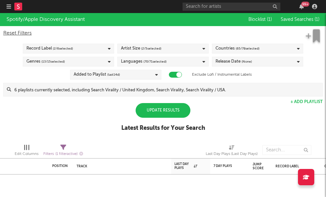
click at [235, 123] on div "Spotify/Apple Discovery Assistant Blocklist ( 1 ) Saved Searches ( 1 ) Reset Fi…" at bounding box center [163, 76] width 326 height 126
click at [237, 50] on span "( 65 / 78 selected)" at bounding box center [248, 49] width 24 height 8
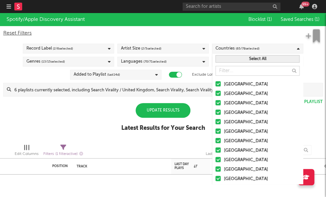
click at [169, 63] on div "Languages ( 70 / 71 selected)" at bounding box center [162, 62] width 91 height 10
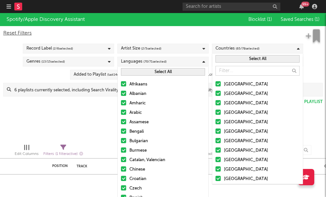
click at [96, 100] on div "Spotify/Apple Discovery Assistant Blocklist ( 1 ) Saved Searches ( 1 ) Reset Fi…" at bounding box center [163, 76] width 326 height 126
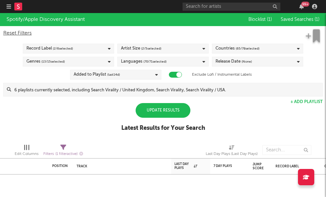
click at [247, 62] on span "(None)" at bounding box center [247, 62] width 10 height 8
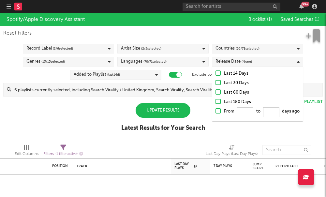
click at [218, 75] on div at bounding box center [218, 72] width 5 height 5
click at [216, 75] on input "Last 14 Days" at bounding box center [216, 74] width 0 height 8
click at [173, 113] on div "Update Results" at bounding box center [163, 110] width 55 height 15
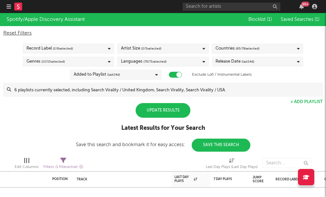
click at [171, 113] on div "Update Results" at bounding box center [163, 110] width 55 height 15
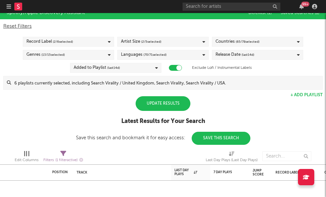
click at [155, 108] on div "Update Results" at bounding box center [163, 103] width 55 height 15
click at [162, 107] on div "Update Results" at bounding box center [163, 103] width 55 height 15
click at [146, 101] on div "Update Results" at bounding box center [163, 103] width 55 height 15
click at [148, 105] on div "Update Results" at bounding box center [163, 103] width 55 height 15
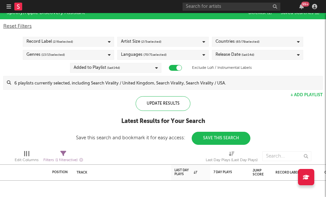
click at [156, 112] on div "Update Results Latest Results for Your Search Save this search and bookmark it …" at bounding box center [163, 120] width 174 height 49
click at [153, 106] on div "Update Results" at bounding box center [163, 103] width 55 height 15
click at [143, 53] on span "( 70 / 71 selected)" at bounding box center [154, 55] width 23 height 8
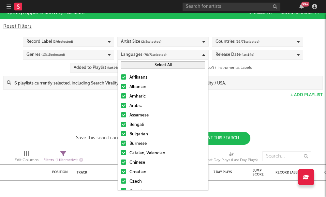
click at [86, 91] on div "Spotify/Apple Discovery Assistant Blocklist ( 1 ) Saved Searches ( 1 ) Reset Fi…" at bounding box center [163, 75] width 326 height 139
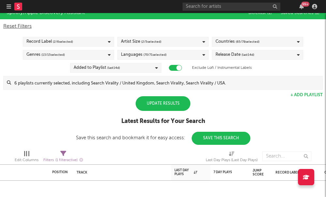
click at [151, 108] on div "Update Results" at bounding box center [163, 103] width 55 height 15
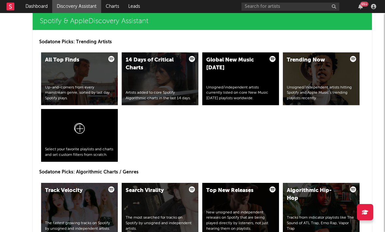
scroll to position [761, 0]
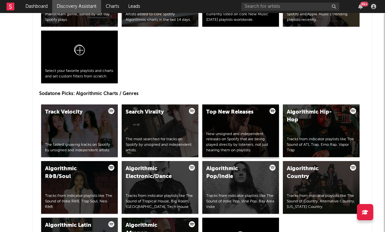
click at [249, 133] on div "New unsigned and independent releases on Spotify that are being played directly…" at bounding box center [240, 143] width 69 height 22
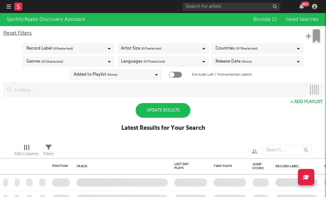
checkbox input "true"
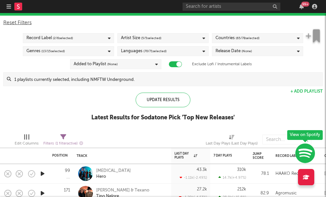
click at [158, 40] on span "( 5 / 5 selected)" at bounding box center [151, 38] width 20 height 8
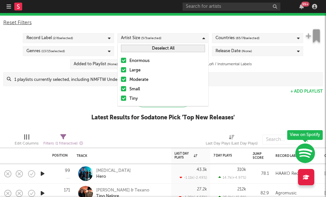
click at [124, 62] on div at bounding box center [123, 60] width 5 height 5
click at [121, 62] on input "Enormous" at bounding box center [121, 61] width 0 height 8
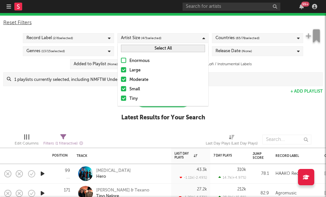
click at [125, 73] on label "Large" at bounding box center [163, 71] width 84 height 8
click at [121, 73] on input "Large" at bounding box center [121, 71] width 0 height 8
click at [125, 82] on label "Moderate" at bounding box center [163, 80] width 84 height 8
click at [121, 82] on input "Moderate" at bounding box center [121, 80] width 0 height 8
click at [229, 84] on input at bounding box center [166, 79] width 311 height 13
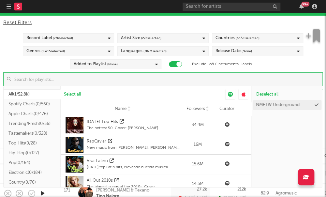
click at [271, 69] on div "Reset Filters Record Label ( 2 / 6 selected) Artist Size ( 2 / 5 selected) Coun…" at bounding box center [163, 51] width 326 height 70
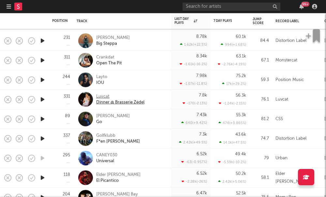
click at [102, 97] on div "Luvcat" at bounding box center [120, 97] width 48 height 6
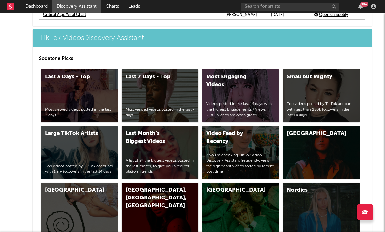
scroll to position [1540, 7]
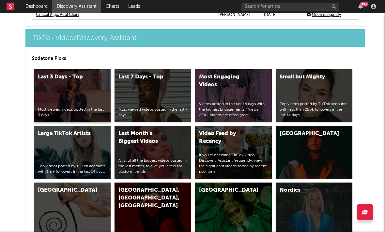
click at [76, 98] on div "Last 3 Days - Top Most viewed videos posted in the last 3 days." at bounding box center [72, 95] width 77 height 53
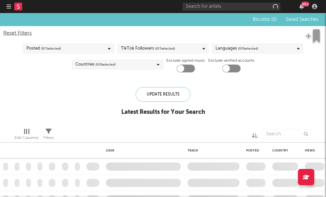
checkbox input "true"
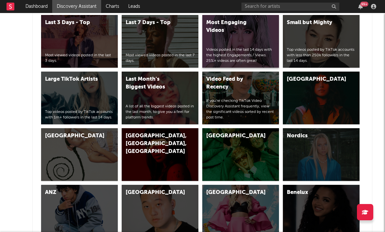
click at [218, 46] on div "Most Engaging Videos Videos posted in the last 14 days with the highest Engagem…" at bounding box center [240, 41] width 77 height 53
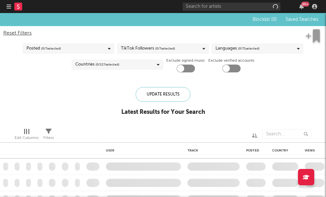
checkbox input "true"
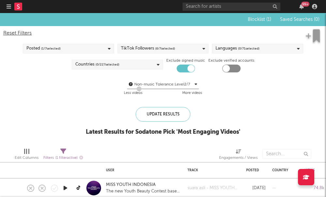
click at [198, 49] on div "TikTok Followers ( 6 / 7 selected)" at bounding box center [162, 49] width 91 height 10
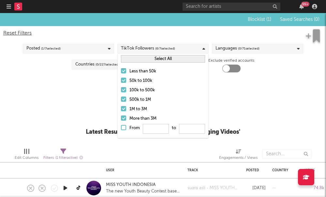
click at [173, 92] on div "100k to 500k" at bounding box center [167, 90] width 76 height 8
click at [121, 92] on input "100k to 500k" at bounding box center [121, 90] width 0 height 8
click at [176, 78] on div "50k to 100k" at bounding box center [167, 81] width 76 height 8
click at [121, 78] on input "50k to 100k" at bounding box center [121, 81] width 0 height 8
click at [170, 101] on div "500k to 1M" at bounding box center [167, 100] width 76 height 8
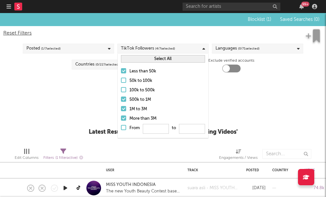
click at [121, 101] on input "500k to 1M" at bounding box center [121, 100] width 0 height 8
click at [174, 81] on div "50k to 100k" at bounding box center [167, 81] width 76 height 8
click at [121, 81] on input "50k to 100k" at bounding box center [121, 81] width 0 height 8
click at [161, 109] on div "1M to 3M" at bounding box center [167, 109] width 76 height 8
click at [121, 109] on input "1M to 3M" at bounding box center [121, 109] width 0 height 8
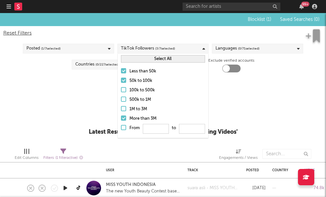
click at [162, 120] on div "More than 3M" at bounding box center [167, 119] width 76 height 8
click at [121, 120] on input "More than 3M" at bounding box center [121, 119] width 0 height 8
click at [252, 99] on div "Non-music Tolerance: Level 2 / 7 2 Less videos More videos" at bounding box center [163, 88] width 320 height 25
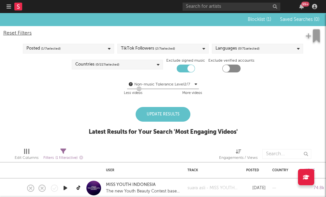
click at [273, 49] on div "Languages ( 0 / 71 selected)" at bounding box center [257, 49] width 91 height 10
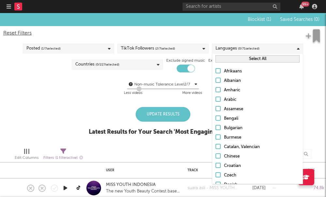
click at [192, 103] on div "Blocklist ( 1 ) Saved Searches ( 0 ) Reset Filters Posted ( 1 / 7 selected) Tik…" at bounding box center [163, 77] width 326 height 129
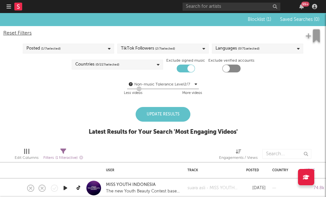
click at [185, 111] on div "Update Results" at bounding box center [163, 114] width 55 height 15
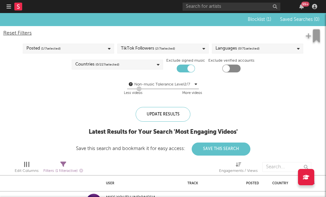
click at [231, 75] on div "Reset Filters Posted ( 1 / 7 selected) TikTok Followers ( 2 / 7 selected) Langu…" at bounding box center [163, 63] width 326 height 74
click at [230, 68] on div at bounding box center [231, 69] width 18 height 8
checkbox input "true"
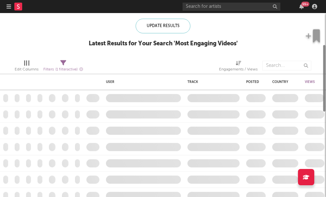
click at [244, 88] on div at bounding box center [163, 105] width 326 height 184
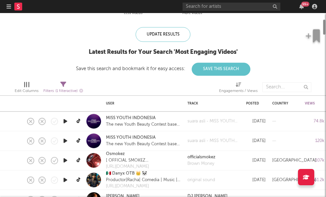
click at [173, 148] on div at bounding box center [163, 105] width 326 height 184
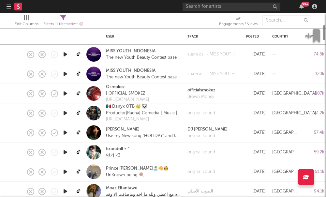
click at [181, 121] on div "https://open.spotify.com/artist/0UpdhoA0bEgVcX2VJhg1ci?si=h3bmSc-2Rs2LeIo9K9FZQw" at bounding box center [143, 119] width 75 height 7
click at [119, 131] on link "Mike Klaw" at bounding box center [123, 129] width 34 height 7
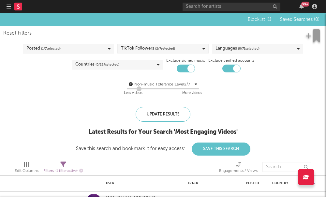
click at [263, 49] on div "Languages ( 0 / 71 selected)" at bounding box center [257, 49] width 91 height 10
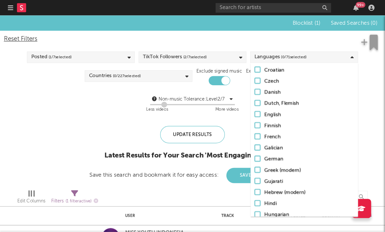
scroll to position [112, 0]
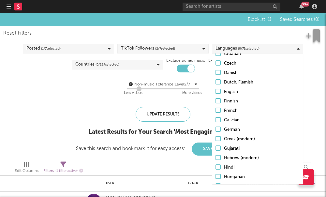
click at [153, 61] on div "Countries ( 0 / 227 selected)" at bounding box center [117, 65] width 91 height 10
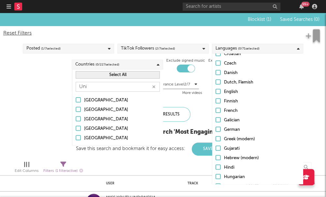
type input "Uni"
click at [106, 138] on div "United States" at bounding box center [122, 138] width 76 height 8
click at [76, 138] on input "United States" at bounding box center [76, 138] width 0 height 8
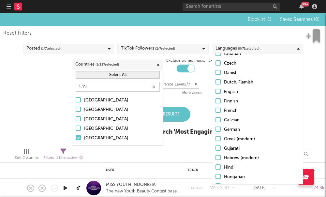
click at [288, 51] on div "Languages ( 0 / 71 selected)" at bounding box center [257, 49] width 91 height 10
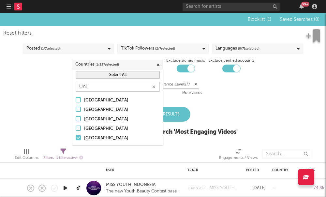
click at [283, 51] on div "Languages ( 0 / 71 selected)" at bounding box center [257, 49] width 91 height 10
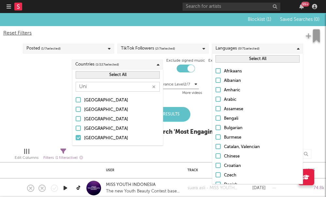
click at [52, 110] on div "Blocklist ( 1 ) Saved Searches ( 0 ) Reset Filters Posted ( 1 / 7 selected) Tik…" at bounding box center [163, 77] width 326 height 129
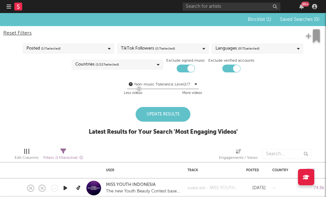
click at [171, 113] on div "Update Results" at bounding box center [163, 114] width 55 height 15
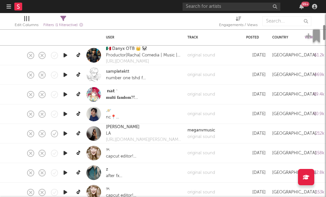
click at [167, 122] on div at bounding box center [163, 105] width 326 height 184
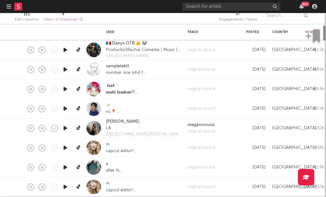
click at [122, 64] on div at bounding box center [163, 105] width 326 height 184
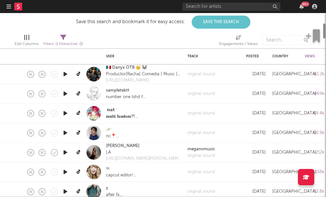
click at [117, 91] on link "sampletektt" at bounding box center [117, 90] width 23 height 7
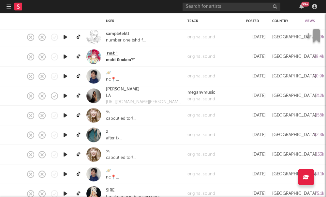
click at [112, 56] on link "ೀ 𝗻𝗮𝘁 ˋ" at bounding box center [112, 53] width 12 height 7
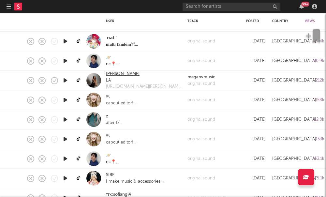
click at [123, 72] on link "Megan Villareal" at bounding box center [123, 74] width 34 height 7
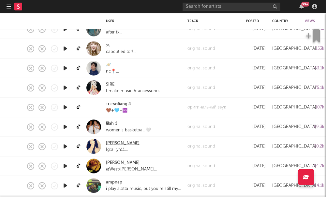
click at [130, 144] on link "Ailyn castaneda" at bounding box center [123, 143] width 34 height 7
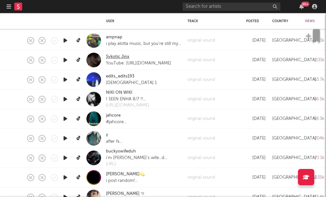
click at [107, 55] on link "Sykotic Jinx" at bounding box center [117, 57] width 23 height 7
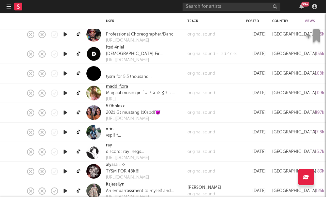
click at [108, 86] on link "maddiiflora" at bounding box center [117, 86] width 22 height 7
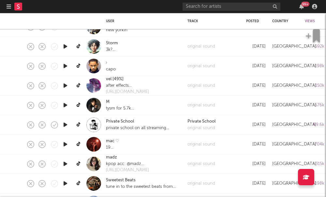
click at [19, 6] on rect at bounding box center [18, 7] width 8 height 8
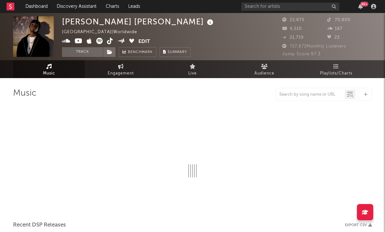
select select "6m"
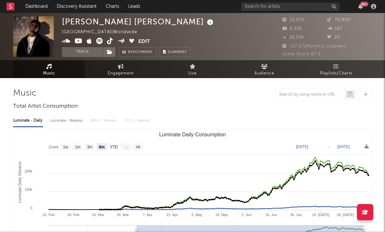
click at [90, 42] on icon at bounding box center [89, 41] width 5 height 7
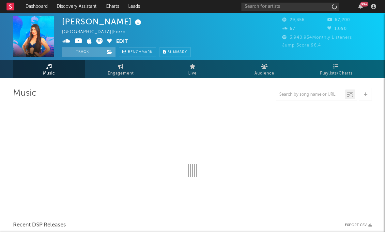
select select "1w"
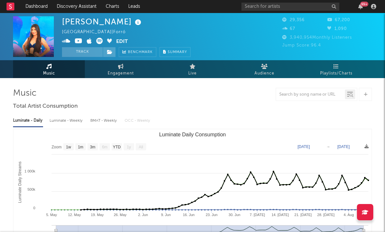
click at [90, 43] on icon at bounding box center [89, 41] width 5 height 7
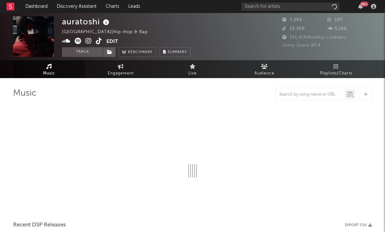
select select "6m"
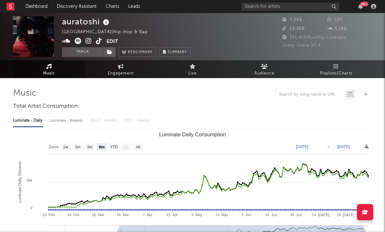
click at [89, 42] on icon at bounding box center [88, 41] width 6 height 7
click at [90, 40] on icon at bounding box center [88, 41] width 6 height 7
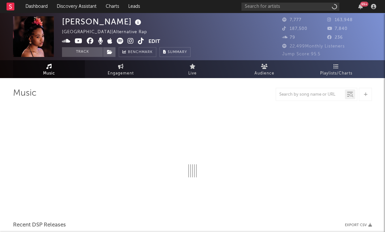
select select "6m"
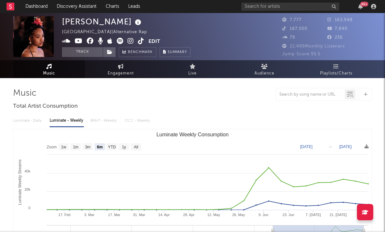
click at [130, 42] on icon at bounding box center [130, 41] width 6 height 7
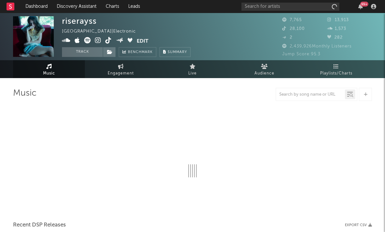
select select "1w"
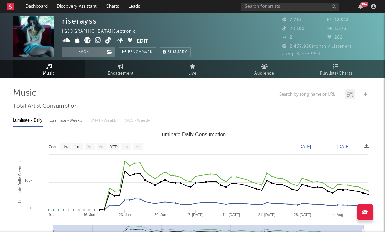
click at [94, 44] on span at bounding box center [99, 41] width 75 height 8
click at [96, 42] on icon at bounding box center [98, 40] width 6 height 7
click at [106, 41] on icon at bounding box center [108, 40] width 6 height 7
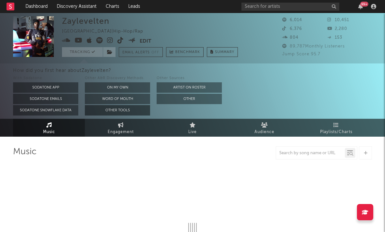
select select "1w"
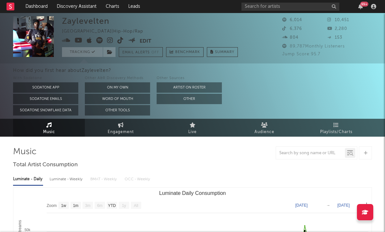
click at [109, 38] on icon at bounding box center [110, 40] width 6 height 7
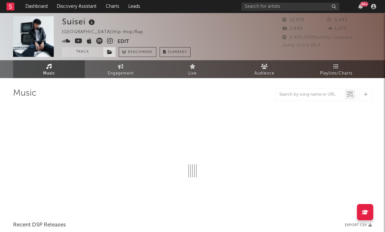
select select "6m"
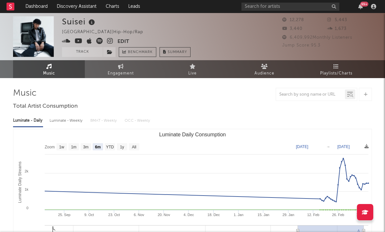
click at [110, 39] on icon at bounding box center [110, 41] width 6 height 7
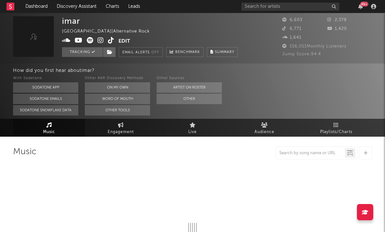
select select "6m"
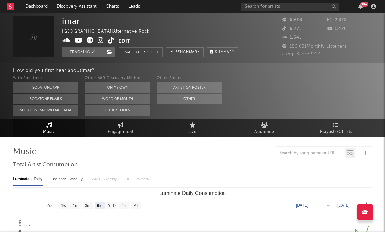
click at [100, 43] on icon at bounding box center [100, 40] width 6 height 7
click at [90, 39] on icon at bounding box center [90, 40] width 7 height 7
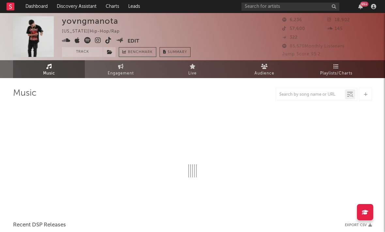
select select "1w"
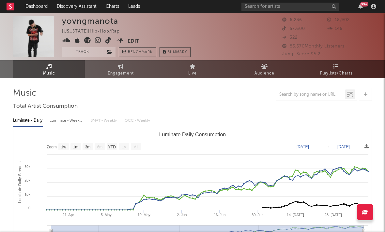
click at [95, 40] on icon at bounding box center [98, 40] width 6 height 7
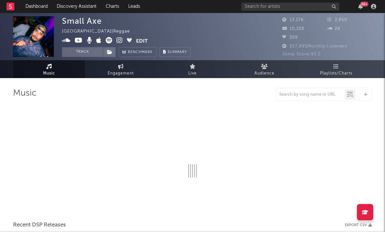
select select "6m"
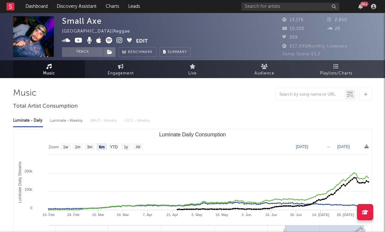
click at [120, 40] on icon at bounding box center [119, 40] width 6 height 7
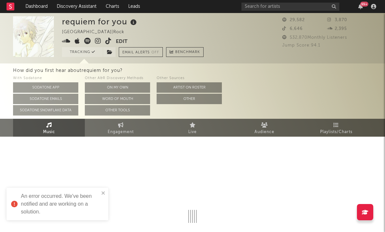
click at [100, 42] on icon at bounding box center [98, 41] width 6 height 7
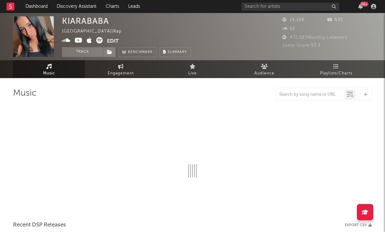
select select "1w"
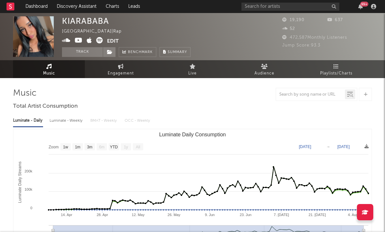
click at [88, 42] on icon at bounding box center [89, 40] width 5 height 7
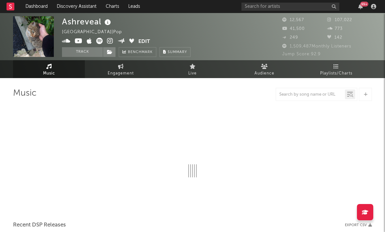
select select "6m"
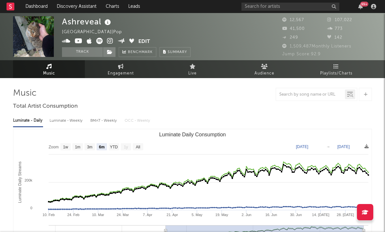
click at [109, 44] on icon at bounding box center [110, 41] width 6 height 7
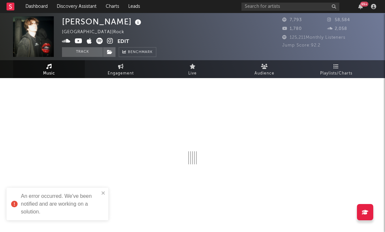
click at [110, 44] on icon at bounding box center [110, 41] width 6 height 7
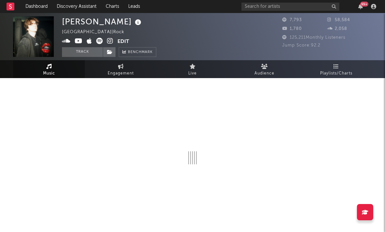
click at [99, 41] on icon at bounding box center [99, 41] width 7 height 7
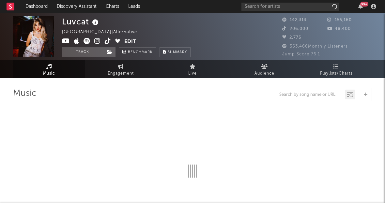
select select "6m"
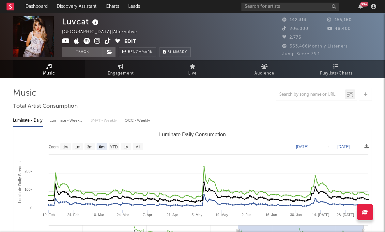
click at [95, 43] on icon at bounding box center [97, 41] width 6 height 7
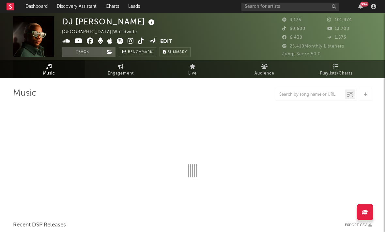
select select "1w"
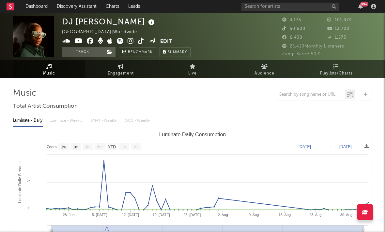
click at [127, 38] on icon at bounding box center [130, 41] width 6 height 7
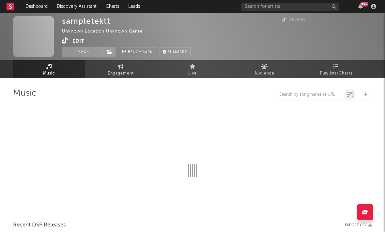
select select "1w"
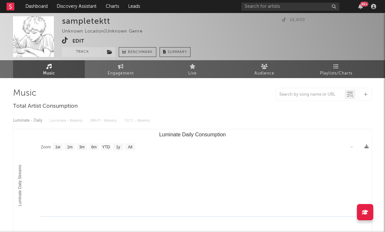
click at [68, 40] on icon at bounding box center [65, 40] width 6 height 7
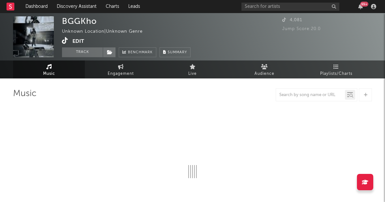
select select "1w"
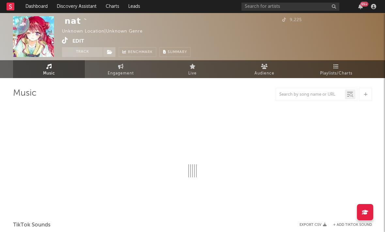
select select "1w"
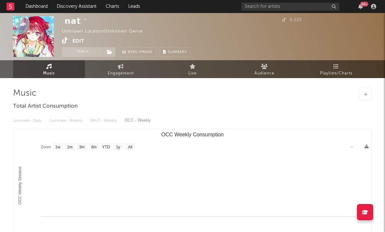
click at [62, 42] on icon at bounding box center [65, 40] width 6 height 7
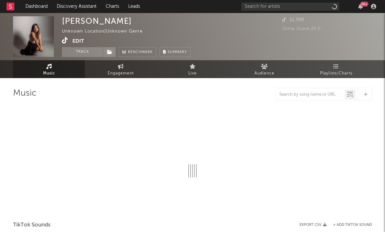
select select "1w"
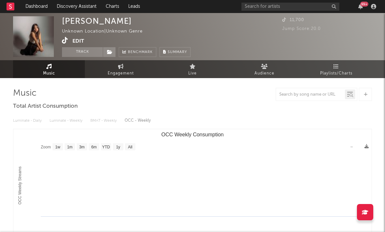
click at [59, 37] on div "Megan Villareal Unknown Location | Unknown Genre Edit Track Benchmark Summary 1…" at bounding box center [192, 36] width 385 height 47
click at [64, 42] on icon at bounding box center [65, 40] width 6 height 7
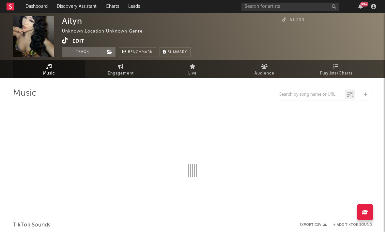
select select "1w"
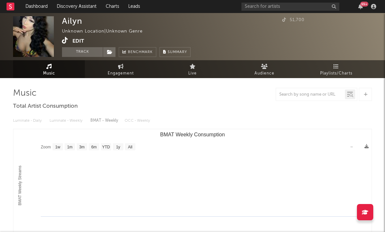
click at [62, 40] on icon at bounding box center [65, 40] width 6 height 7
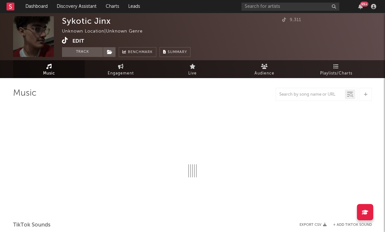
select select "1w"
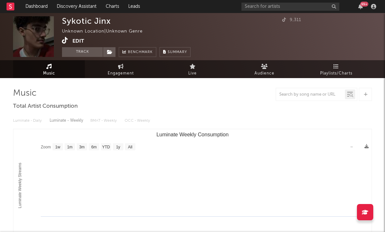
click at [64, 41] on icon at bounding box center [65, 40] width 6 height 7
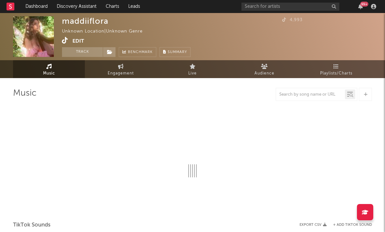
select select "1w"
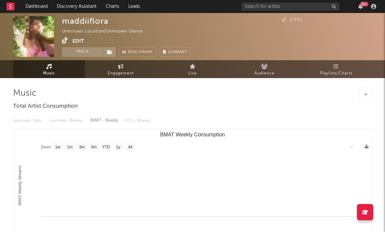
click at [64, 39] on icon at bounding box center [65, 40] width 6 height 7
